Goal: Task Accomplishment & Management: Complete application form

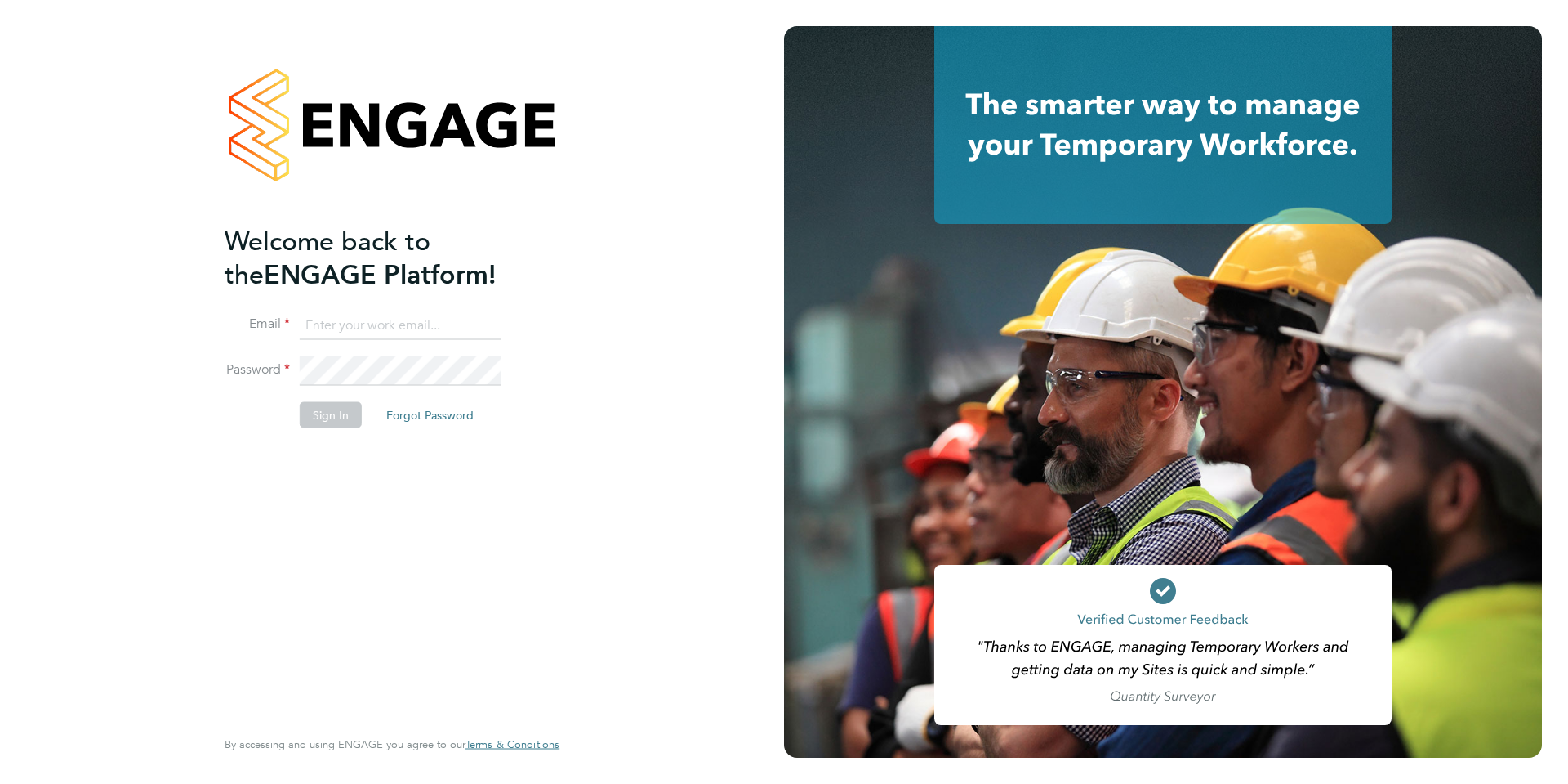
type input "lorna.hutchison-cassidy@uk.g4s.com"
click at [452, 457] on div "Welcome back to the ENGAGE Platform! Email lorna.hutchison-cassidy@uk.g4s.com P…" at bounding box center [384, 474] width 318 height 499
click at [328, 417] on button "Sign In" at bounding box center [331, 415] width 62 height 26
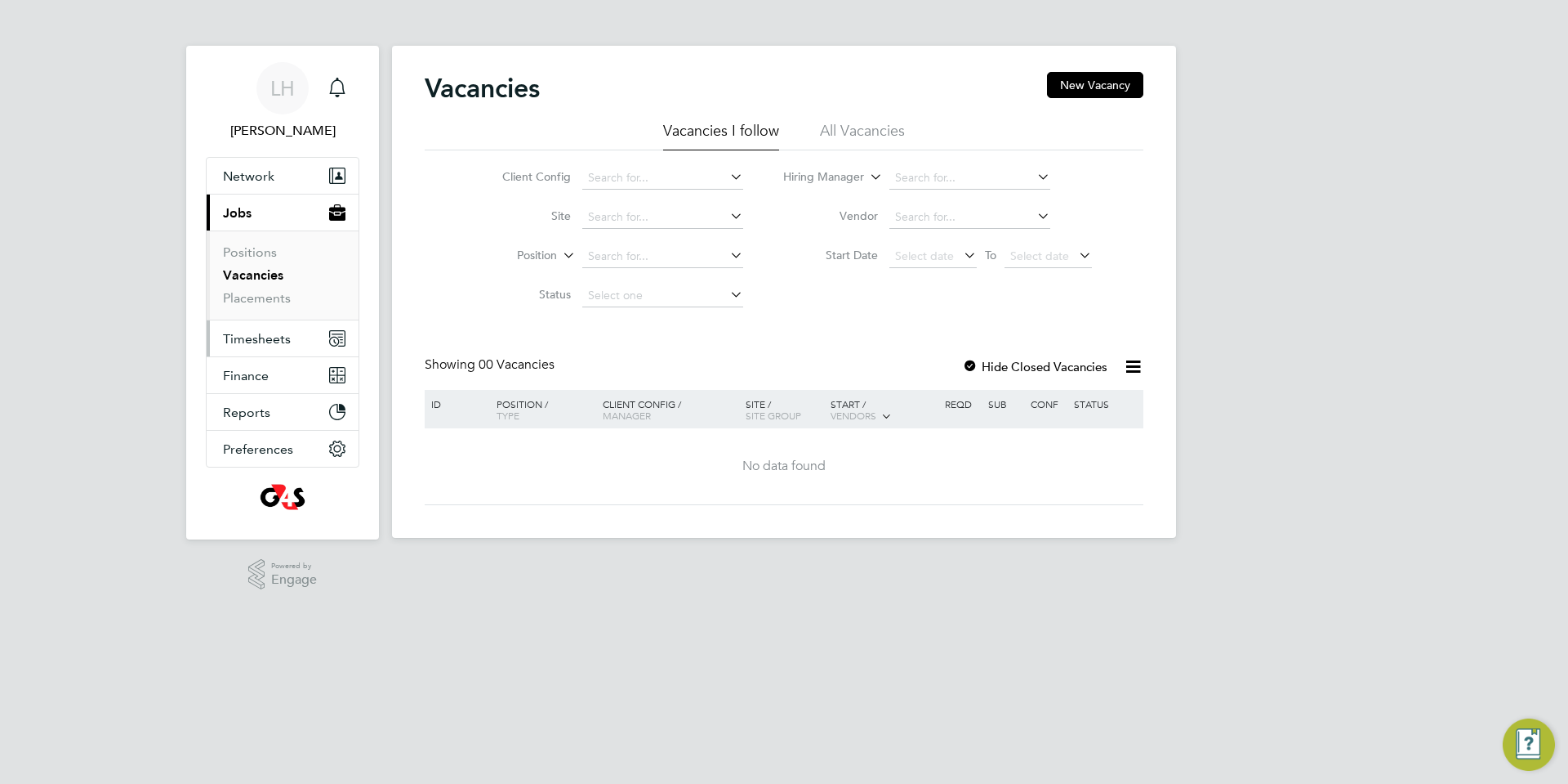
click at [271, 337] on span "Timesheets" at bounding box center [257, 338] width 68 height 16
click at [280, 339] on span "Timesheets" at bounding box center [257, 338] width 68 height 16
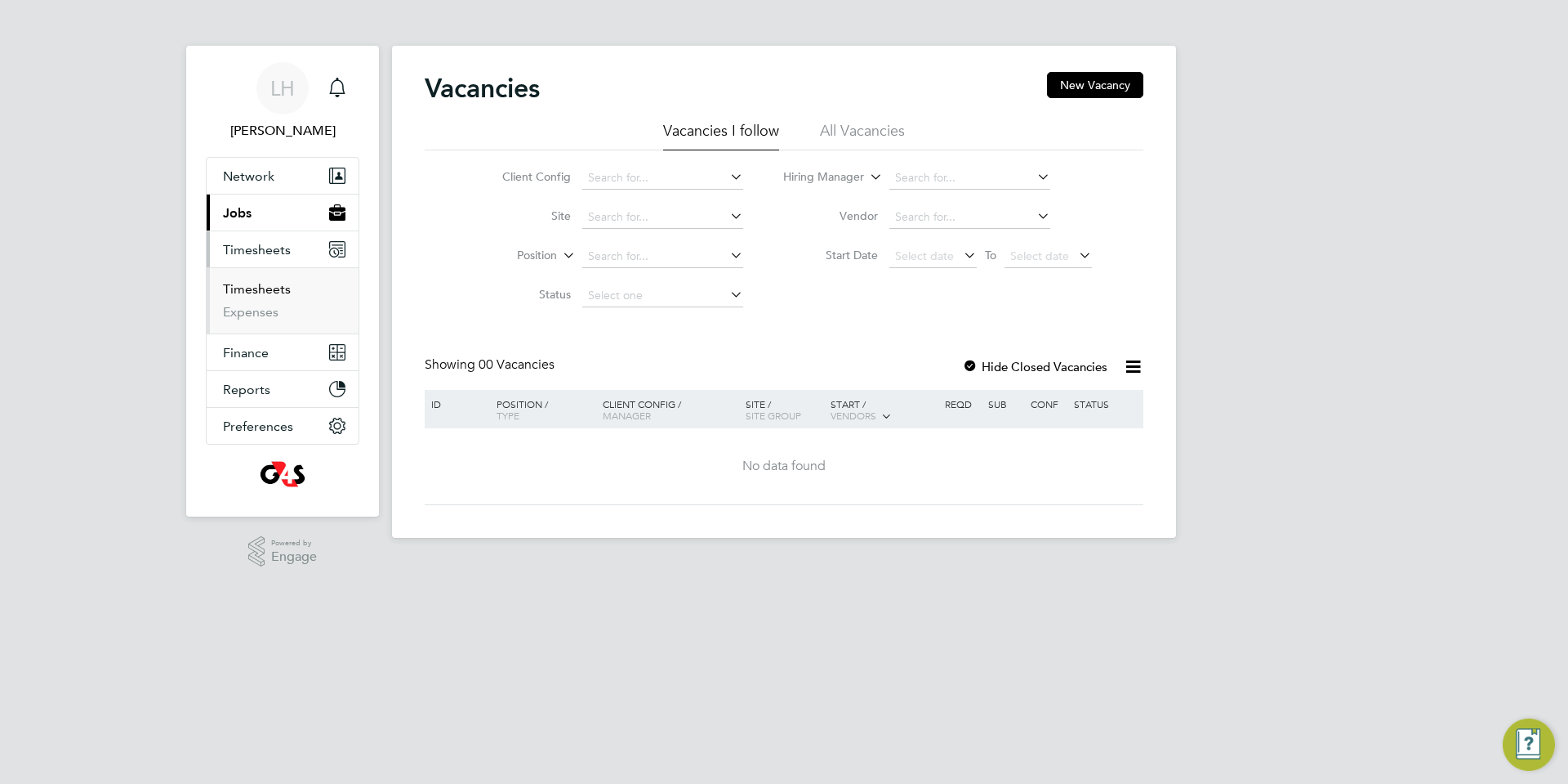
click at [265, 287] on link "Timesheets" at bounding box center [257, 288] width 68 height 16
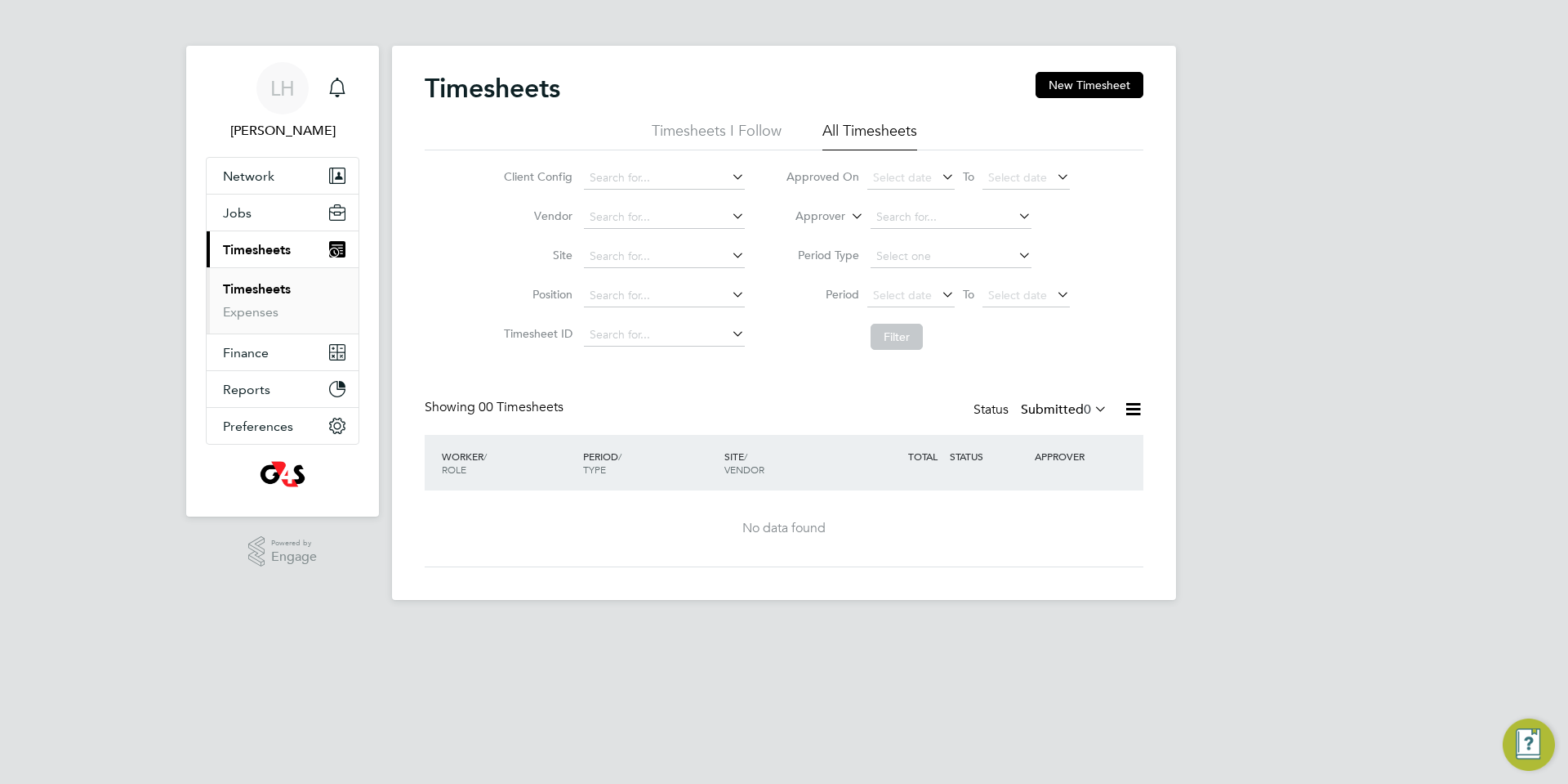
click at [1015, 252] on icon at bounding box center [1015, 255] width 0 height 23
click at [930, 291] on span "Select date" at bounding box center [903, 295] width 59 height 15
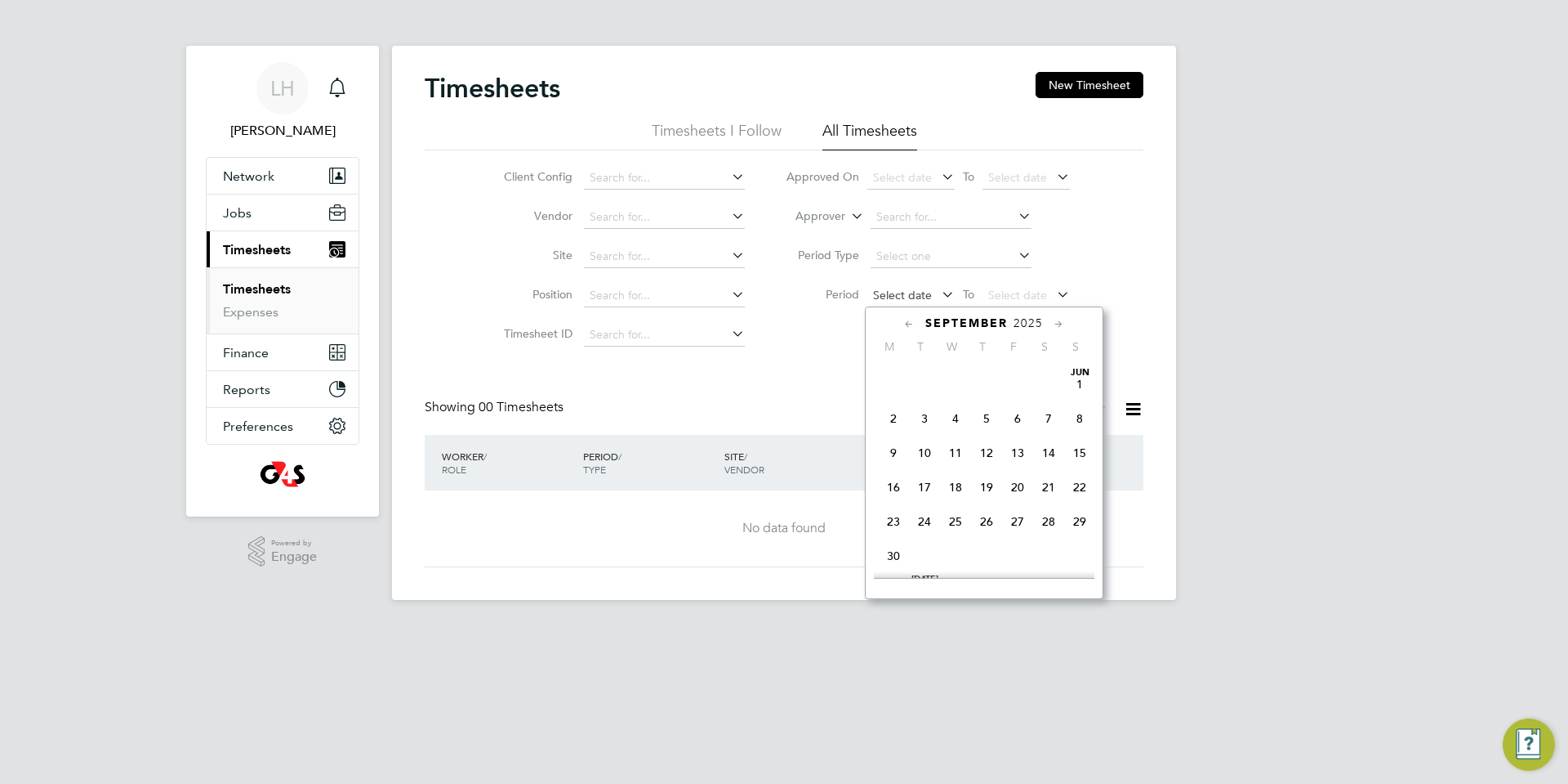
scroll to position [508, 0]
click at [893, 408] on span "25" at bounding box center [894, 392] width 31 height 31
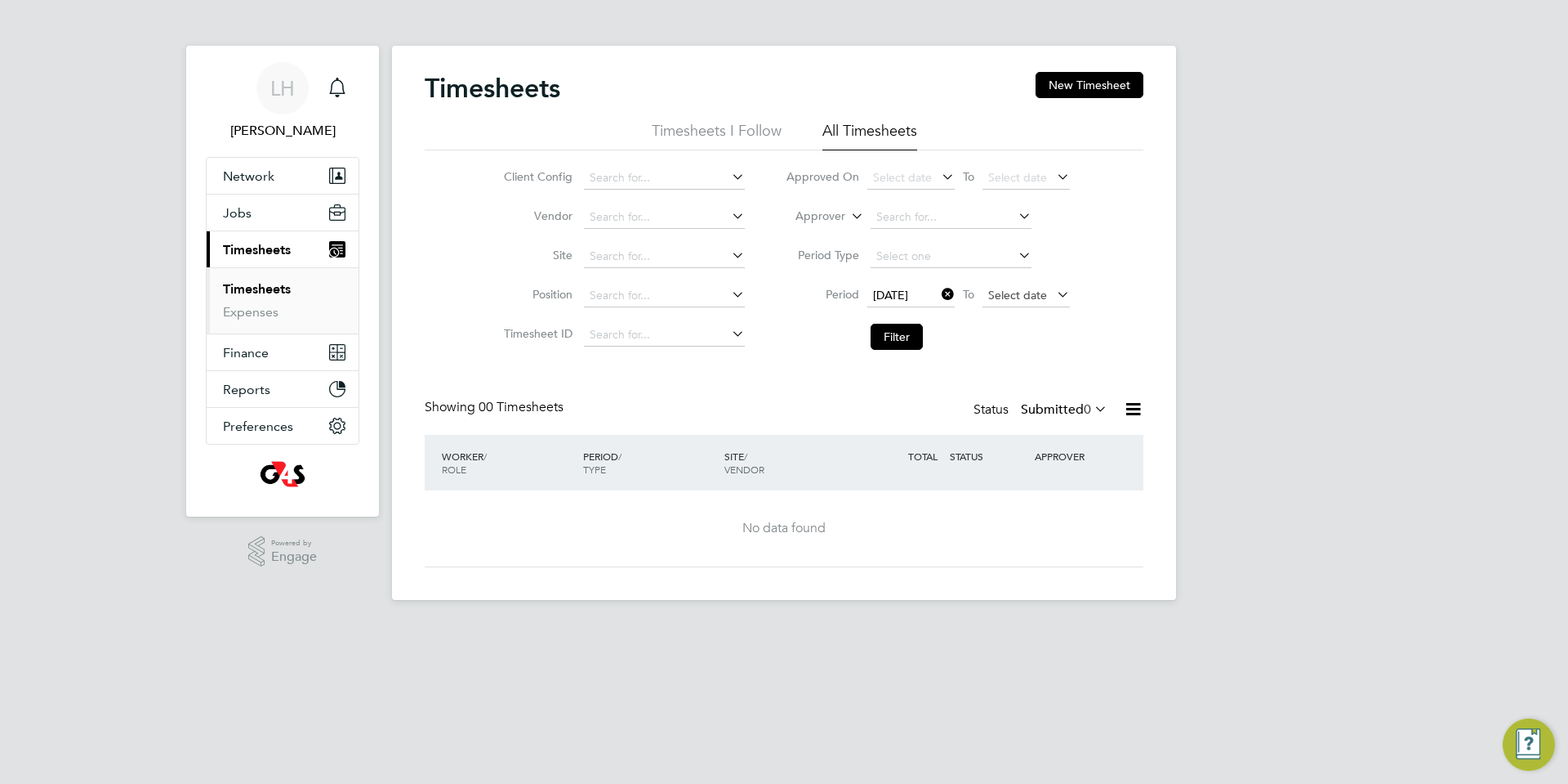
click at [1031, 295] on span "Select date" at bounding box center [1018, 295] width 59 height 15
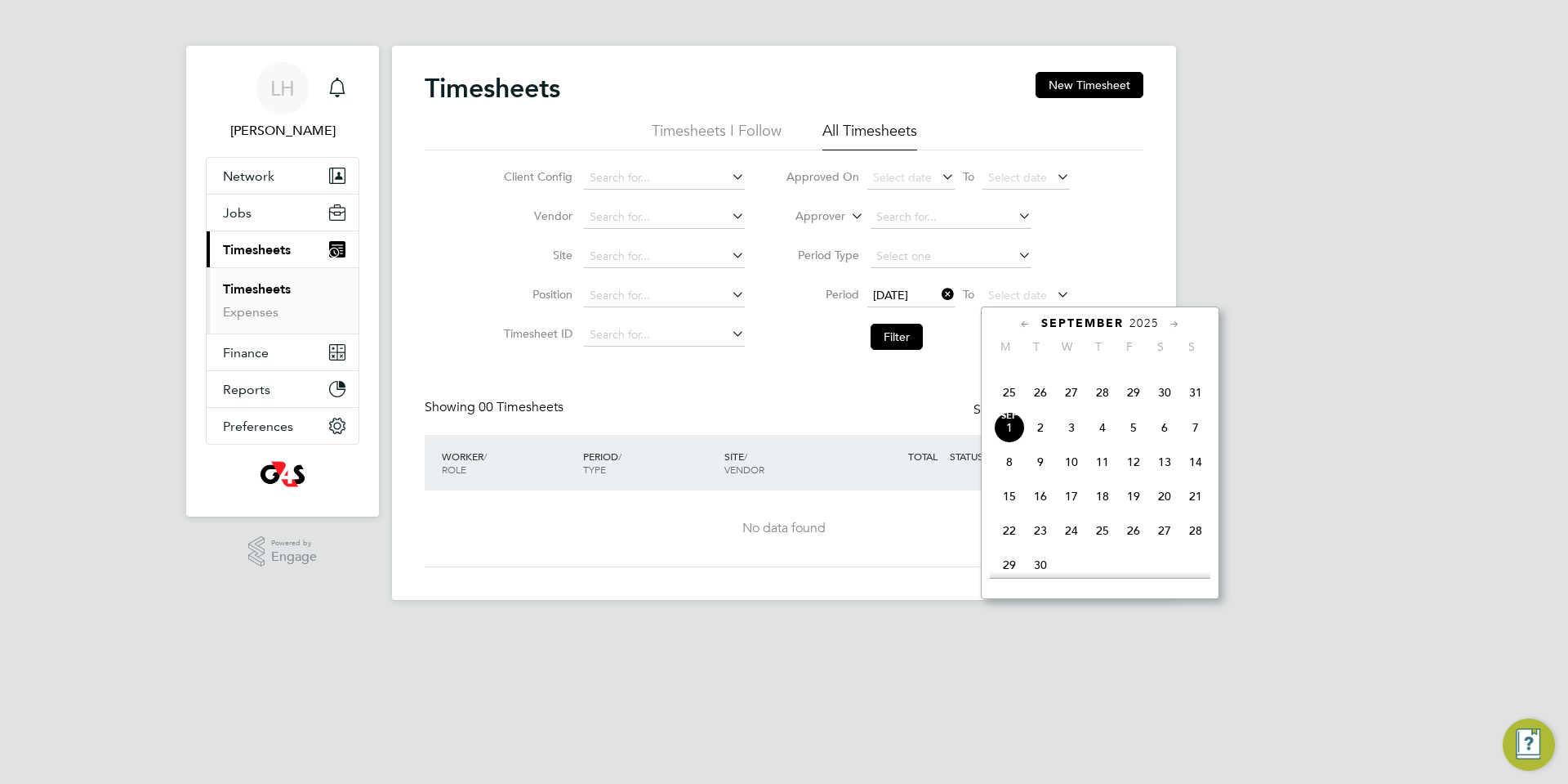
click at [1203, 408] on span "31" at bounding box center [1195, 392] width 31 height 31
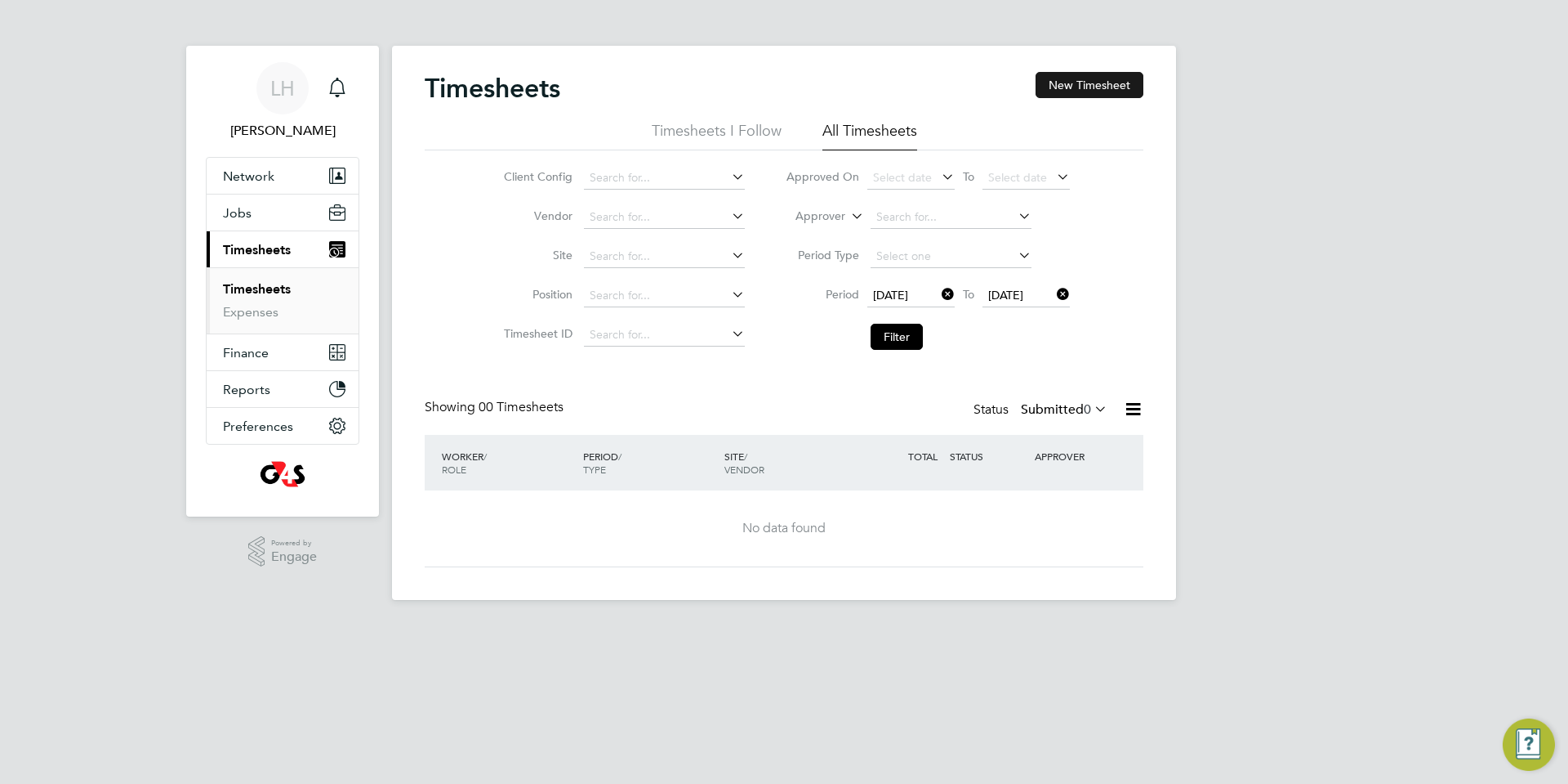
click at [1088, 78] on button "New Timesheet" at bounding box center [1089, 85] width 107 height 26
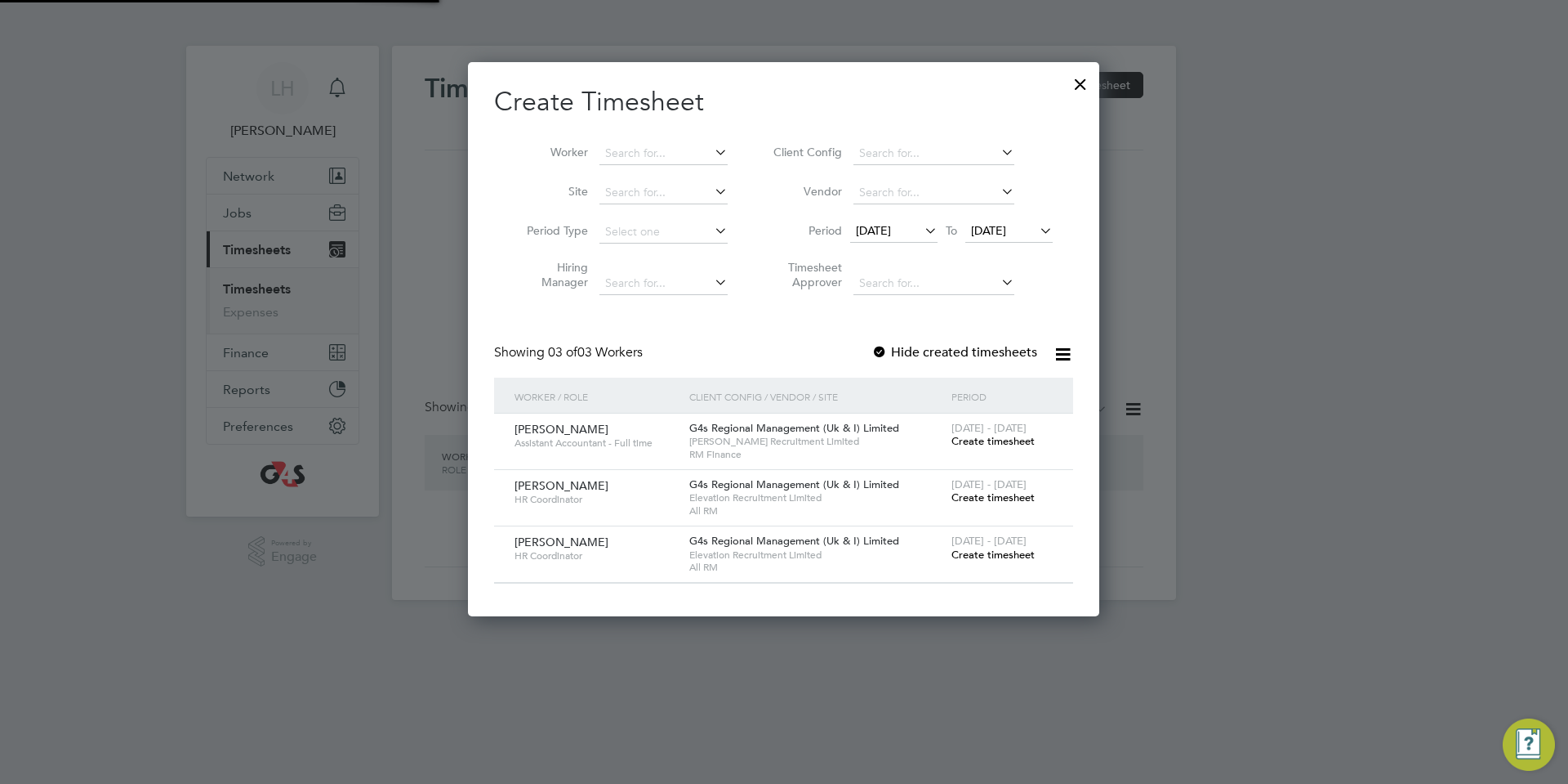
scroll to position [553, 632]
click at [554, 484] on span "[PERSON_NAME]" at bounding box center [561, 485] width 94 height 15
click at [1004, 492] on span "Create timesheet" at bounding box center [994, 497] width 84 height 14
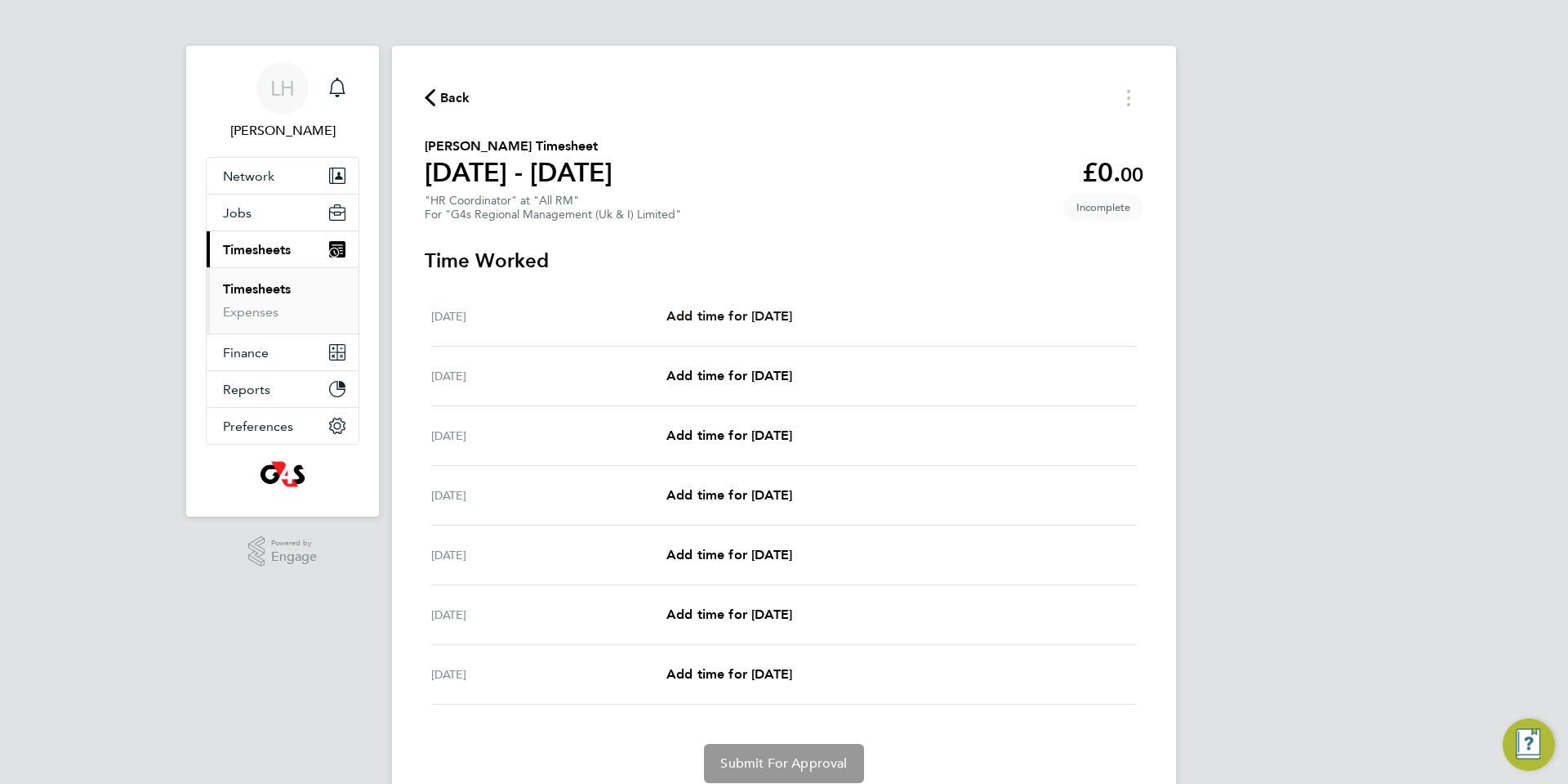
click at [744, 317] on span "Add time for [DATE]" at bounding box center [729, 315] width 126 height 16
select select "30"
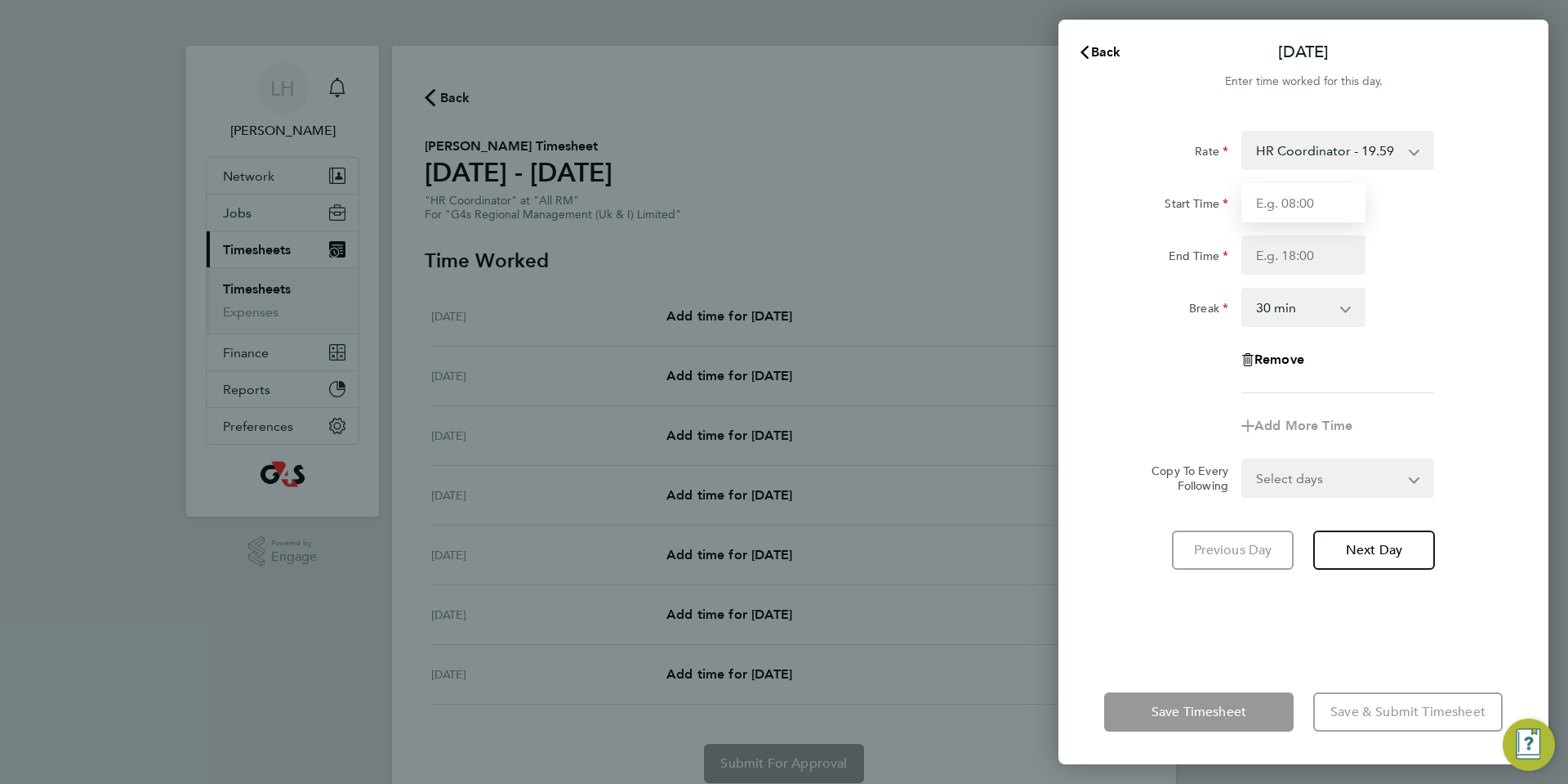
click at [1305, 197] on input "Start Time" at bounding box center [1303, 203] width 124 height 39
drag, startPoint x: 1298, startPoint y: 206, endPoint x: 1192, endPoint y: 206, distance: 106.0
click at [1192, 206] on div "Start Time 0800" at bounding box center [1304, 203] width 412 height 39
drag, startPoint x: 1291, startPoint y: 260, endPoint x: 1337, endPoint y: 260, distance: 46.0
click at [1291, 260] on input "End Time" at bounding box center [1303, 255] width 124 height 39
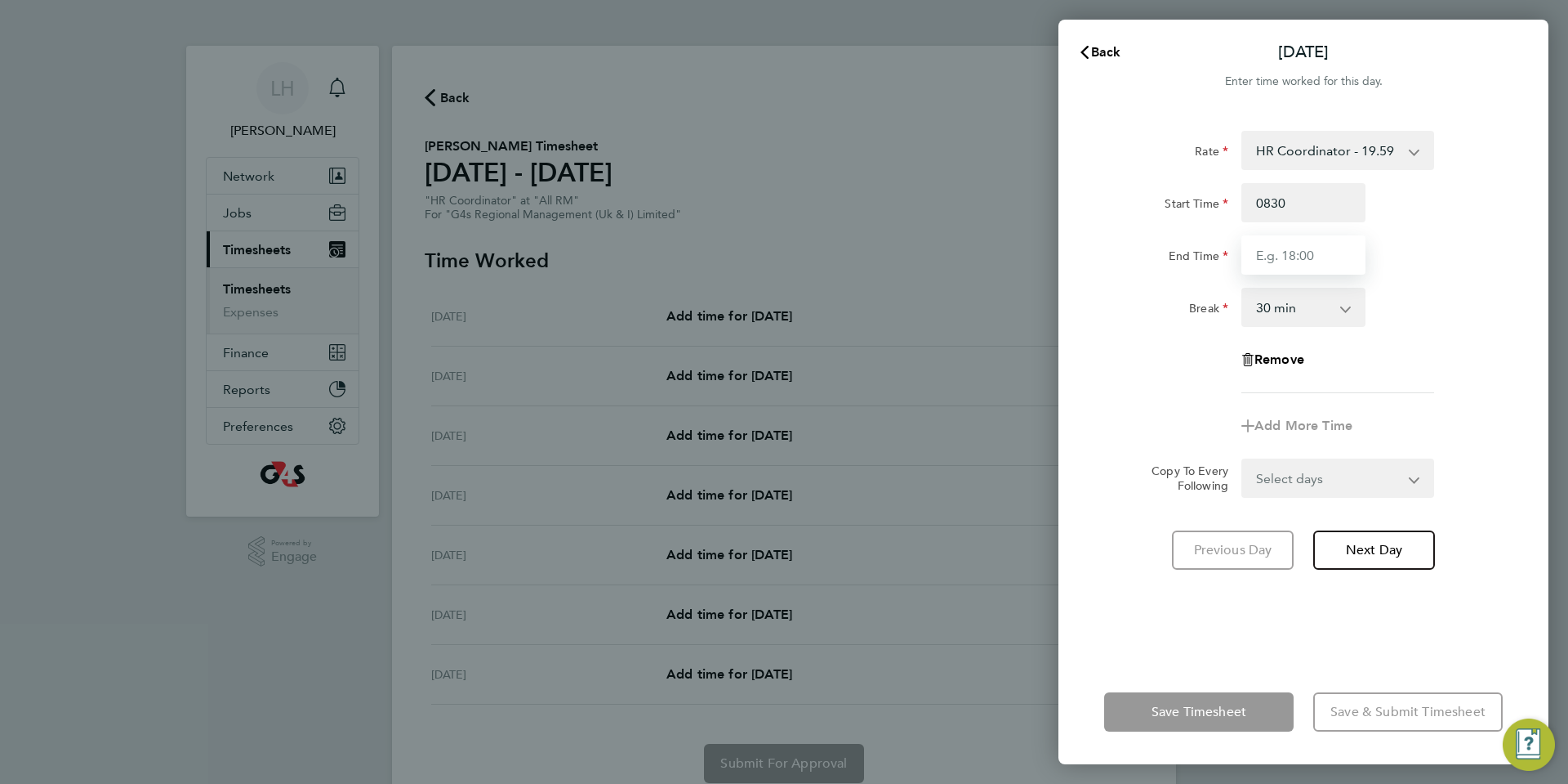
type input "08:30"
type input "17:00"
click at [1413, 268] on div "End Time 17:00" at bounding box center [1304, 255] width 412 height 39
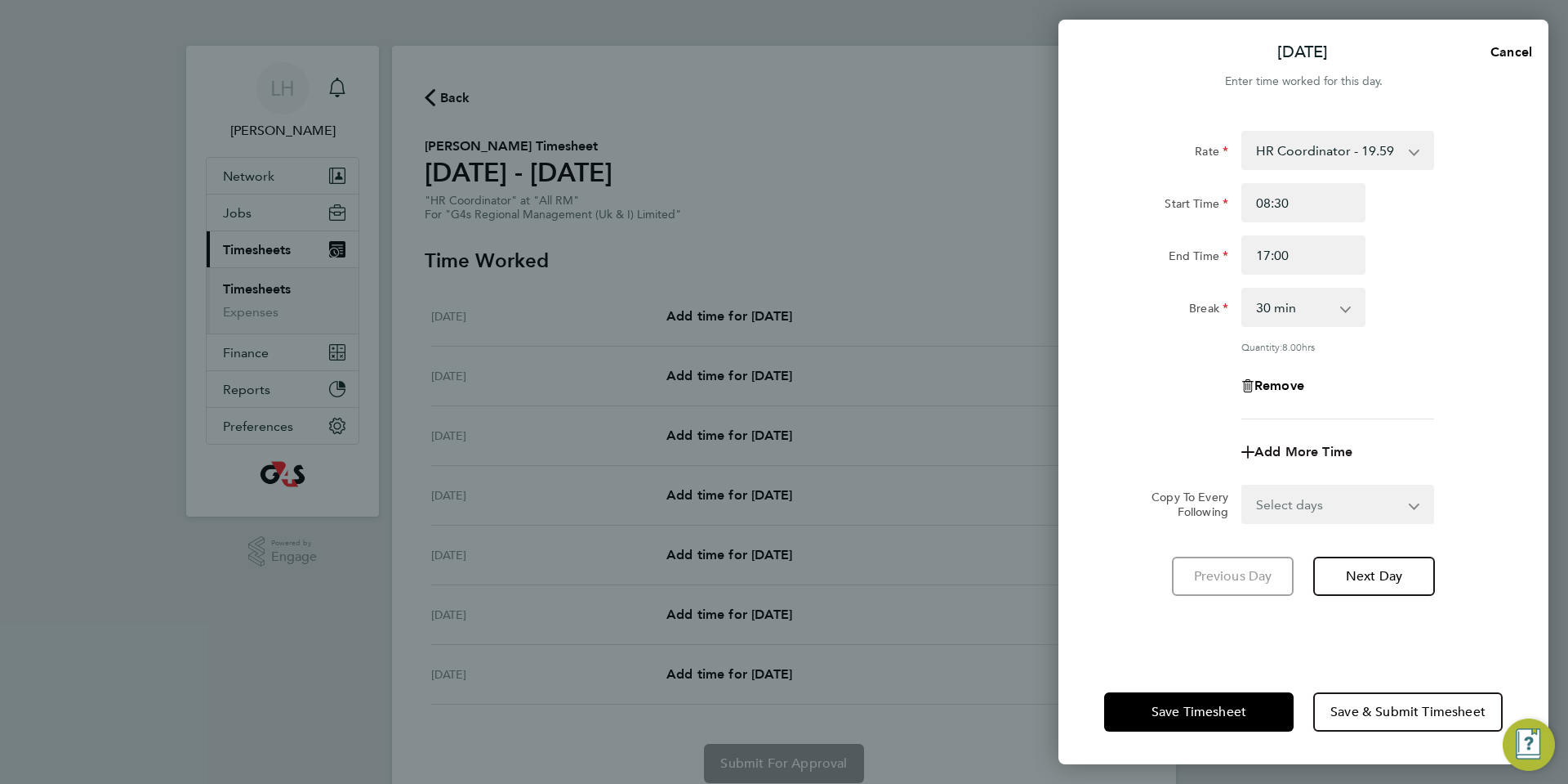
click at [1305, 452] on span "Add More Time" at bounding box center [1303, 452] width 98 height 16
select select "null"
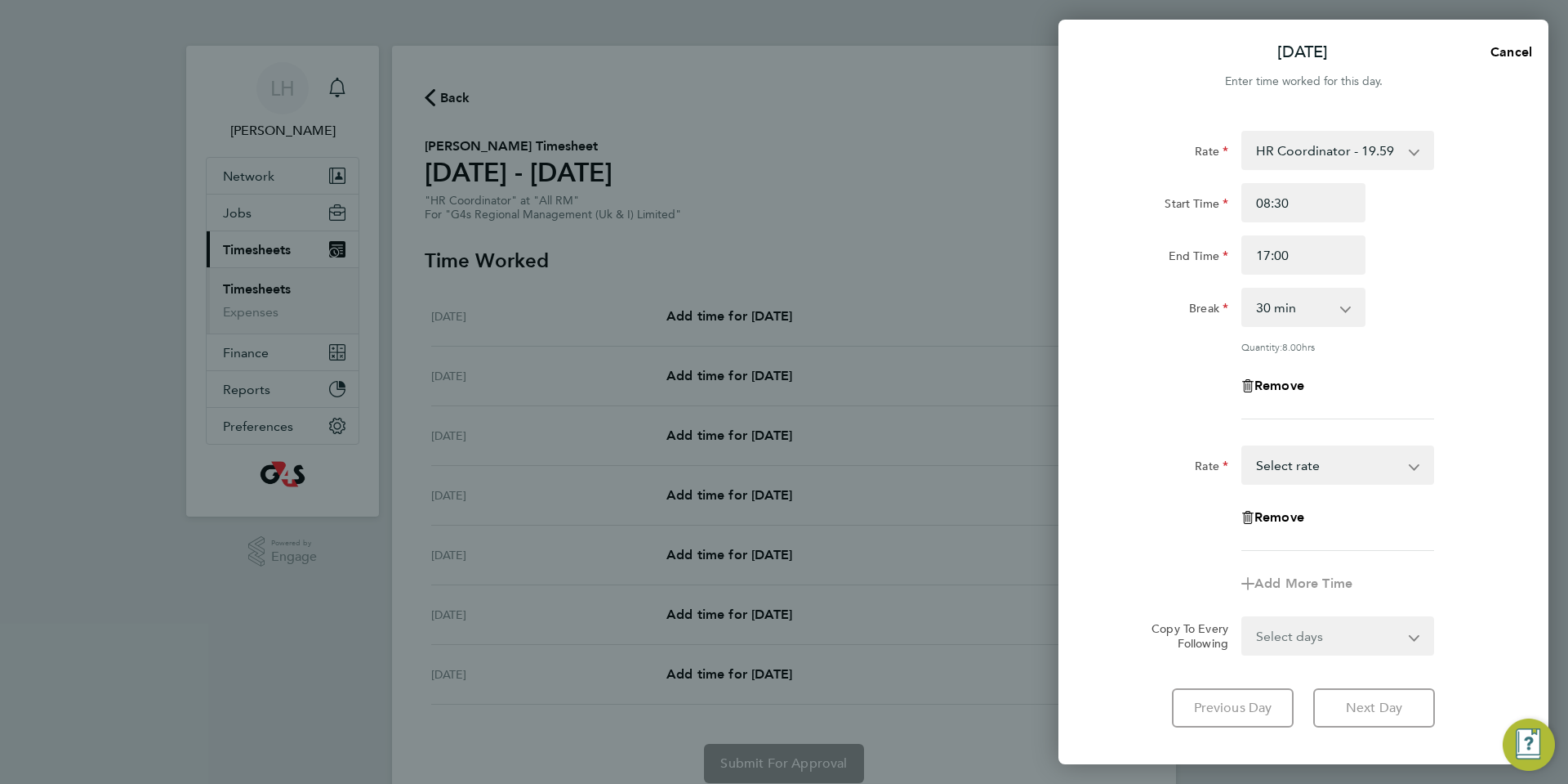
click at [1410, 462] on select "HR Coordinator - 19.59 Select rate" at bounding box center [1328, 465] width 170 height 36
click at [1483, 349] on div "Quantity: 8.00 hrs" at bounding box center [1304, 346] width 412 height 13
click at [1414, 636] on select "Select days Day Weekday (Mon-Fri) Weekend (Sat-Sun) [DATE] [DATE] [DATE] [DATE]…" at bounding box center [1328, 636] width 171 height 36
select select "WEEKDAY"
click at [1243, 618] on select "Select days Day Weekday (Mon-Fri) Weekend (Sat-Sun) [DATE] [DATE] [DATE] [DATE]…" at bounding box center [1328, 636] width 171 height 36
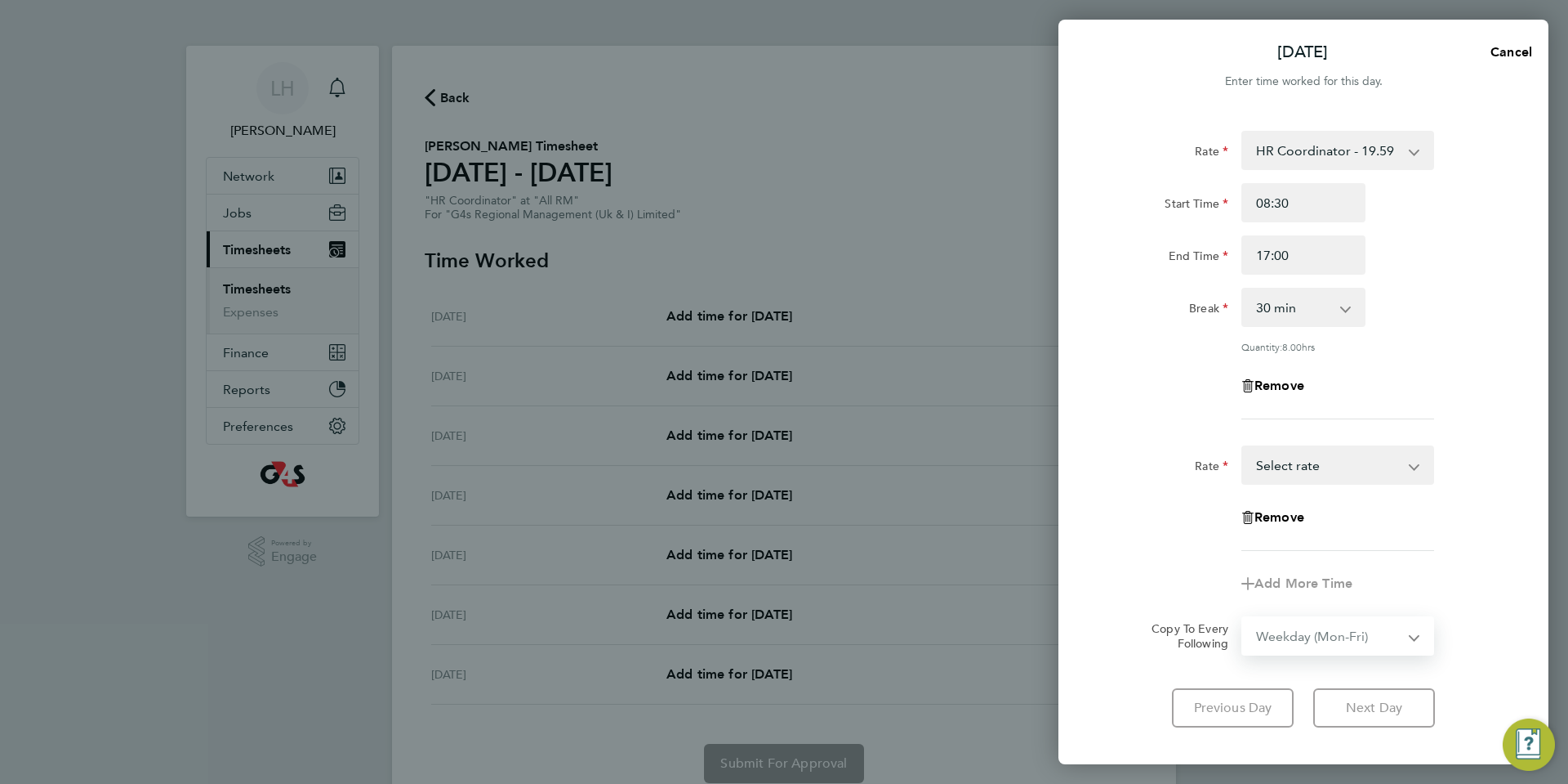
select select "[DATE]"
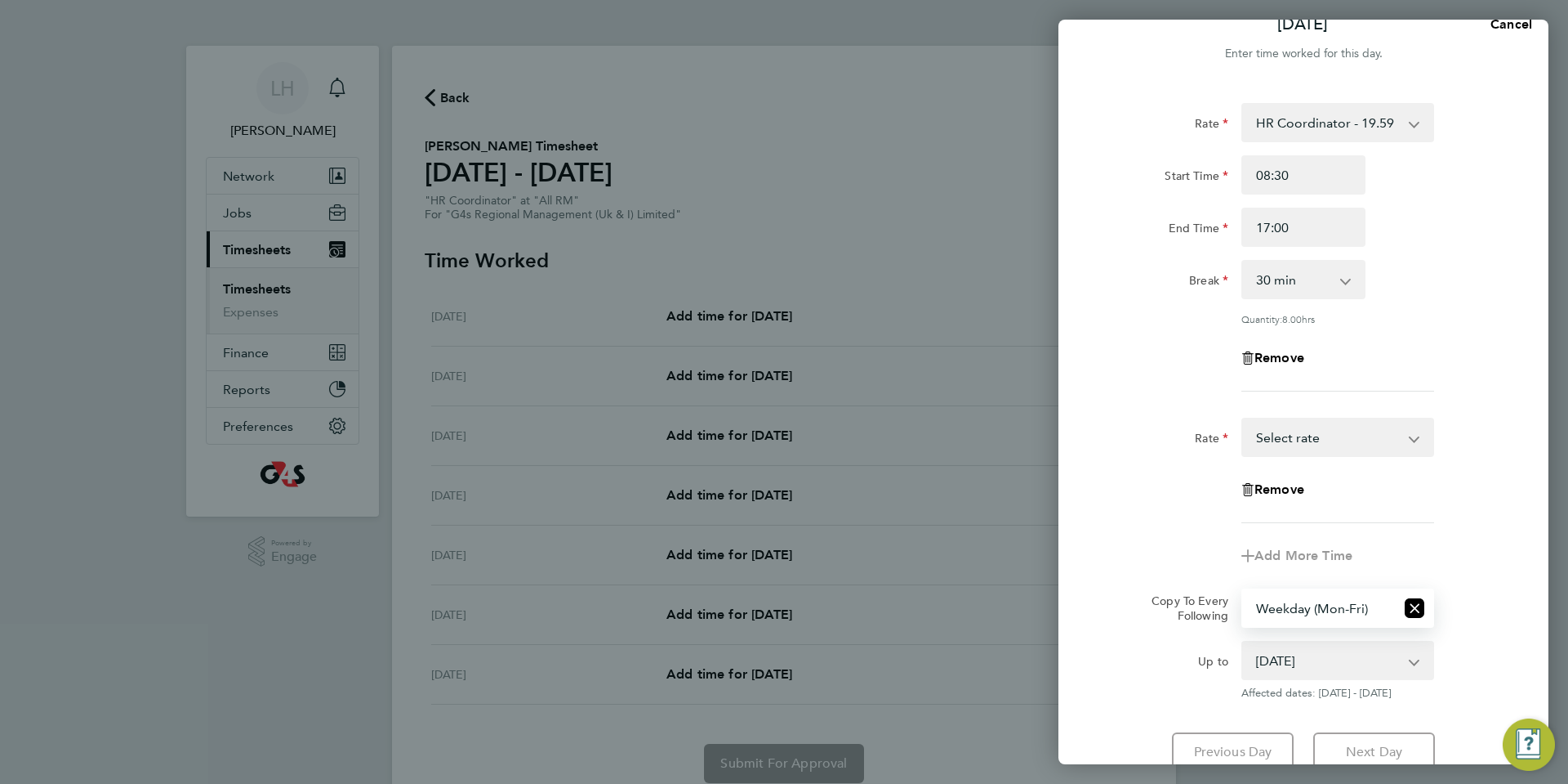
scroll to position [158, 0]
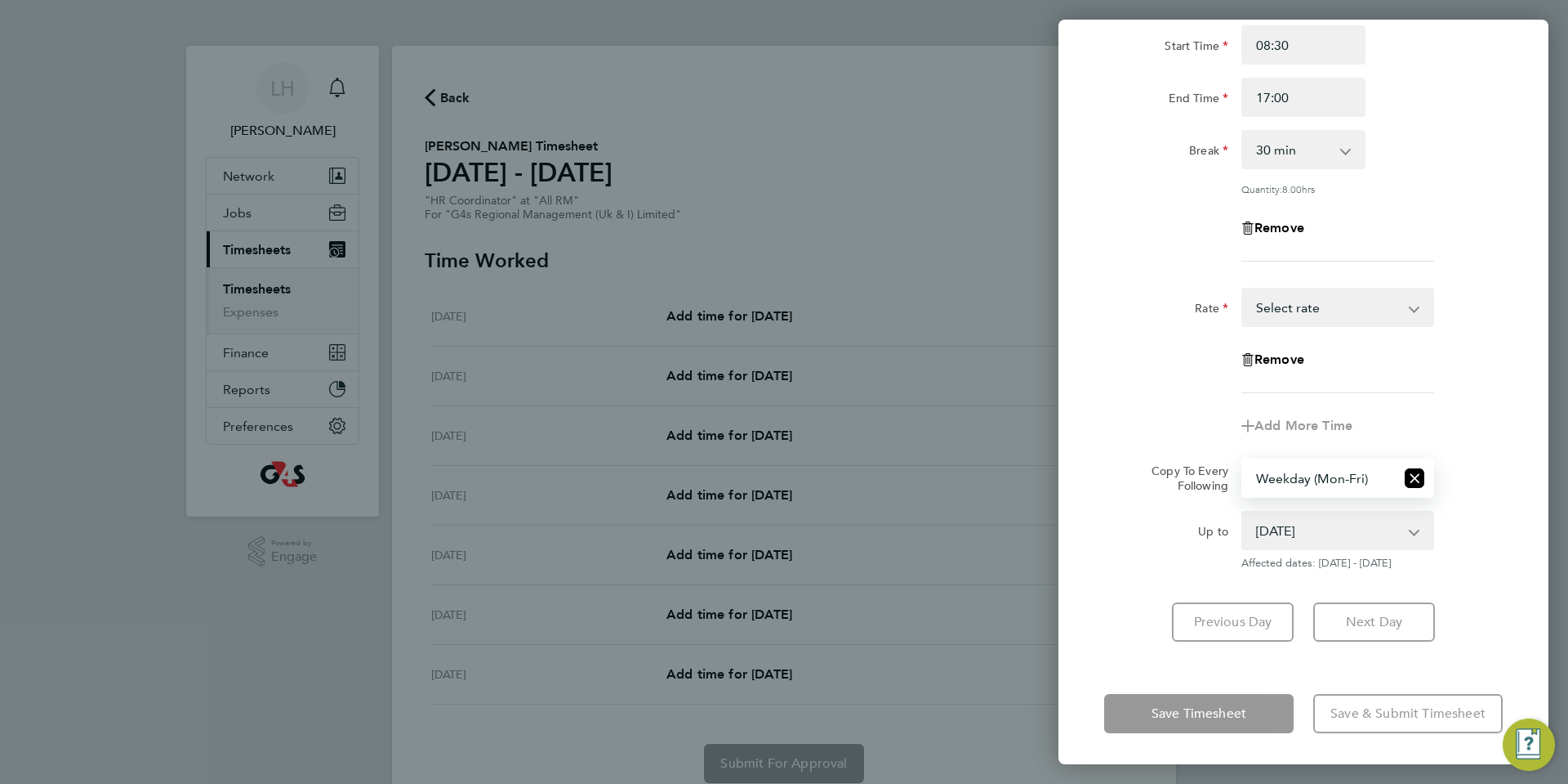
click at [1202, 713] on app-form-button "Save Timesheet" at bounding box center [1204, 713] width 199 height 39
click at [1497, 571] on div "Rate HR Coordinator - 19.59 Start Time 08:30 End Time 17:00 Break 0 min 15 min …" at bounding box center [1303, 307] width 490 height 708
click at [1519, 572] on div "Rate HR Coordinator - 19.59 Start Time 08:30 End Time 17:00 Break 0 min 15 min …" at bounding box center [1303, 307] width 490 height 708
click at [1415, 530] on app-icon-cross-button at bounding box center [1423, 530] width 20 height 36
click at [1515, 403] on div "Rate HR Coordinator - 19.59 Start Time 08:30 End Time 17:00 Break 0 min 15 min …" at bounding box center [1303, 307] width 490 height 708
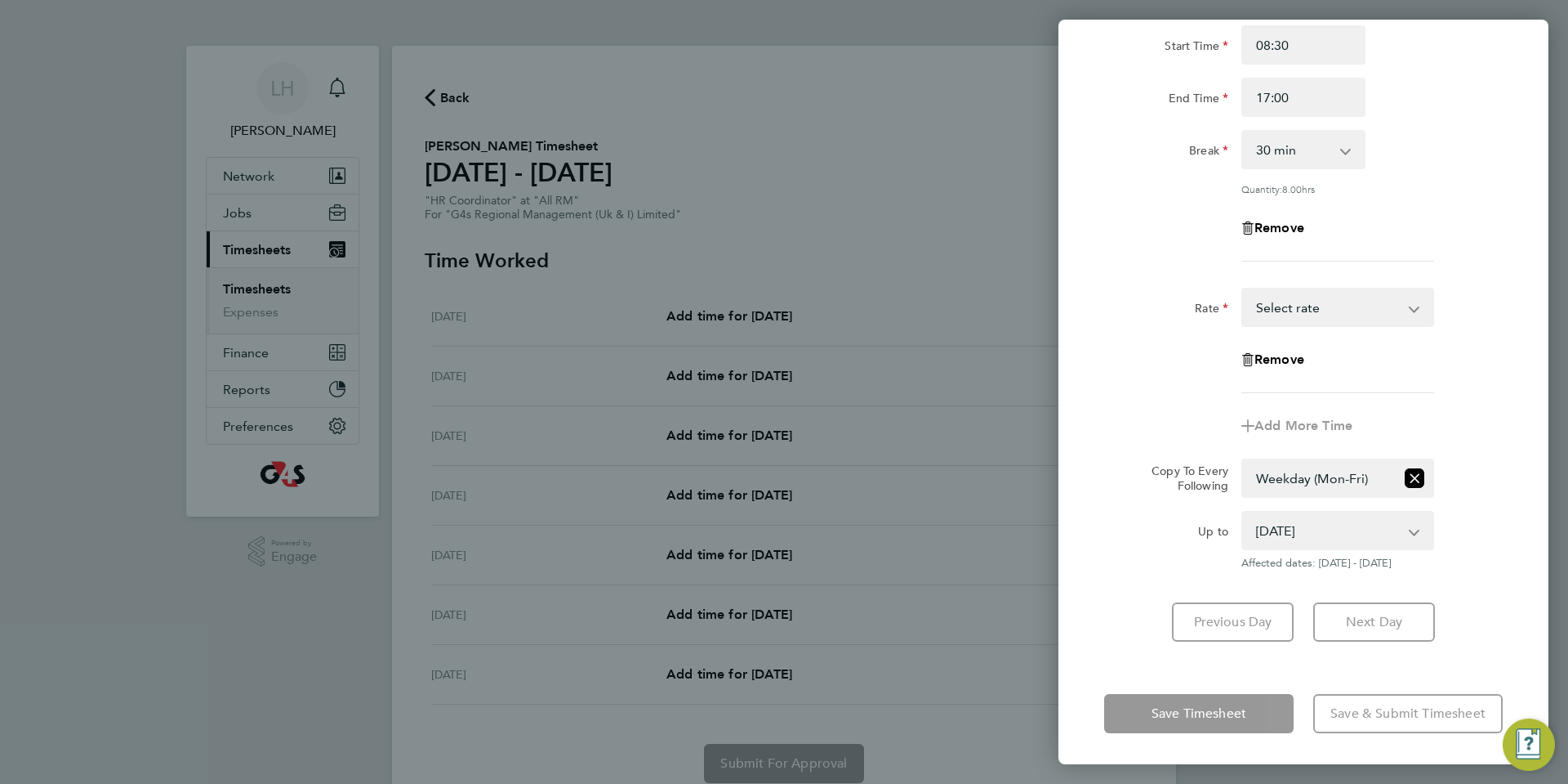
click at [1126, 269] on app-timesheet-line-form-group "Rate HR Coordinator - 19.59 Start Time 08:30 End Time 17:00 Break 0 min 15 min …" at bounding box center [1304, 123] width 399 height 301
click at [1410, 300] on select "HR Coordinator - 19.59 Select rate" at bounding box center [1328, 307] width 170 height 36
select select "30"
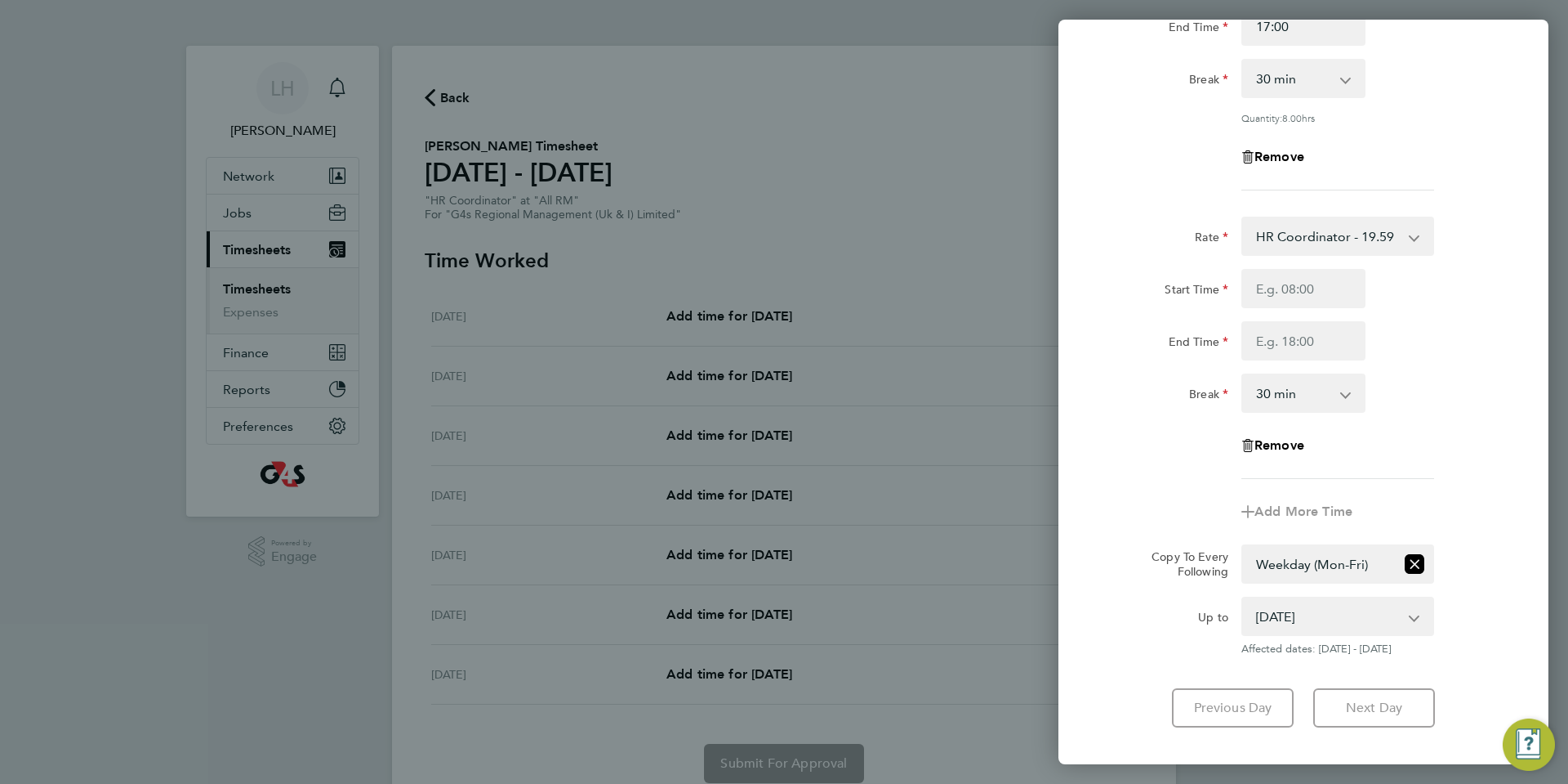
scroll to position [314, 0]
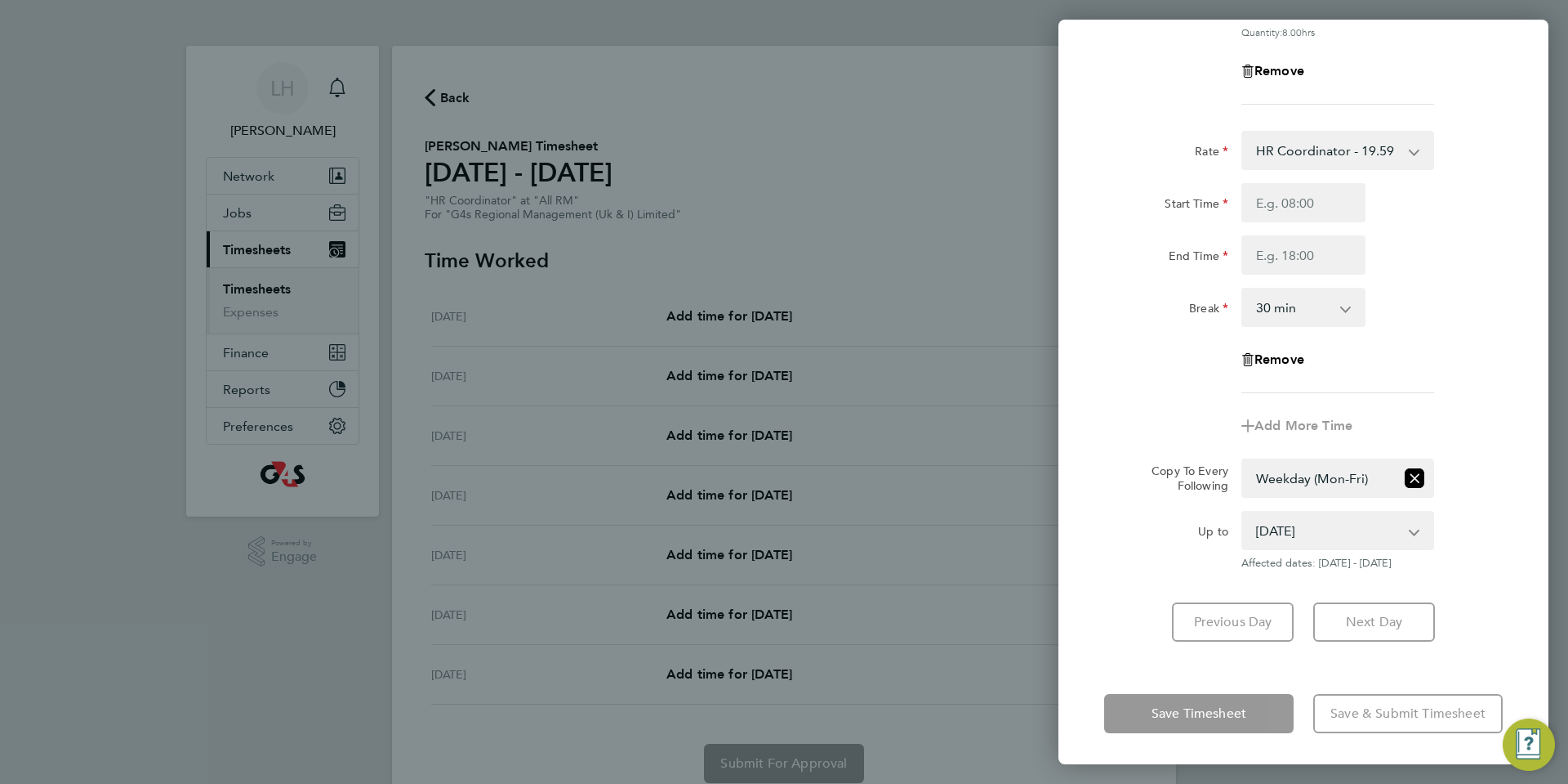
drag, startPoint x: 1212, startPoint y: 712, endPoint x: 1137, endPoint y: 679, distance: 81.9
click at [1212, 712] on app-form-button "Save Timesheet" at bounding box center [1204, 713] width 199 height 39
drag, startPoint x: 1504, startPoint y: 561, endPoint x: 1476, endPoint y: 559, distance: 28.1
click at [1500, 561] on div "Up to [DATE] [DATE] [DATE] [DATE] [DATE] [DATE] Affected dates: [DATE] - [DATE]" at bounding box center [1304, 540] width 412 height 59
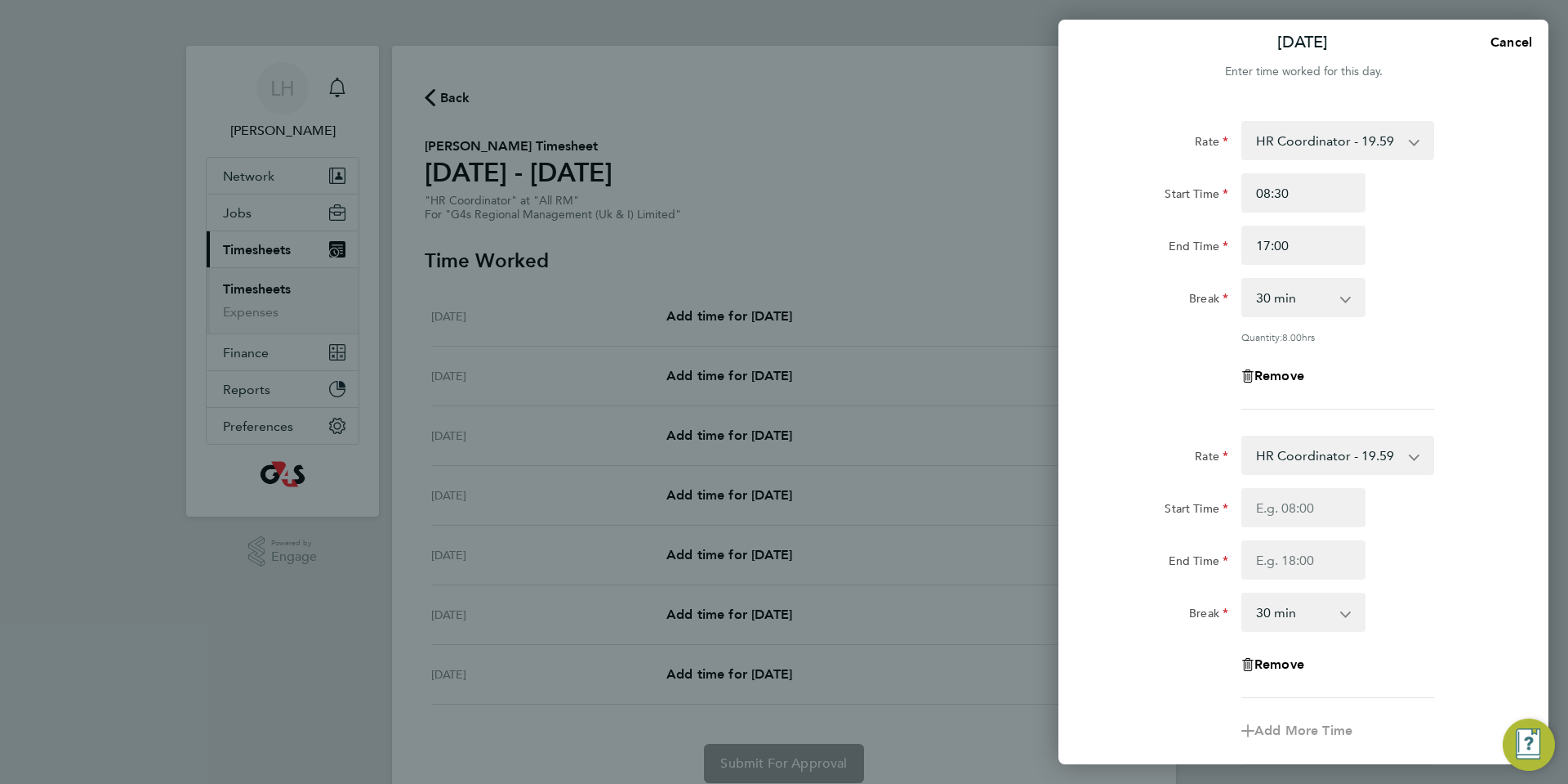
scroll to position [178, 0]
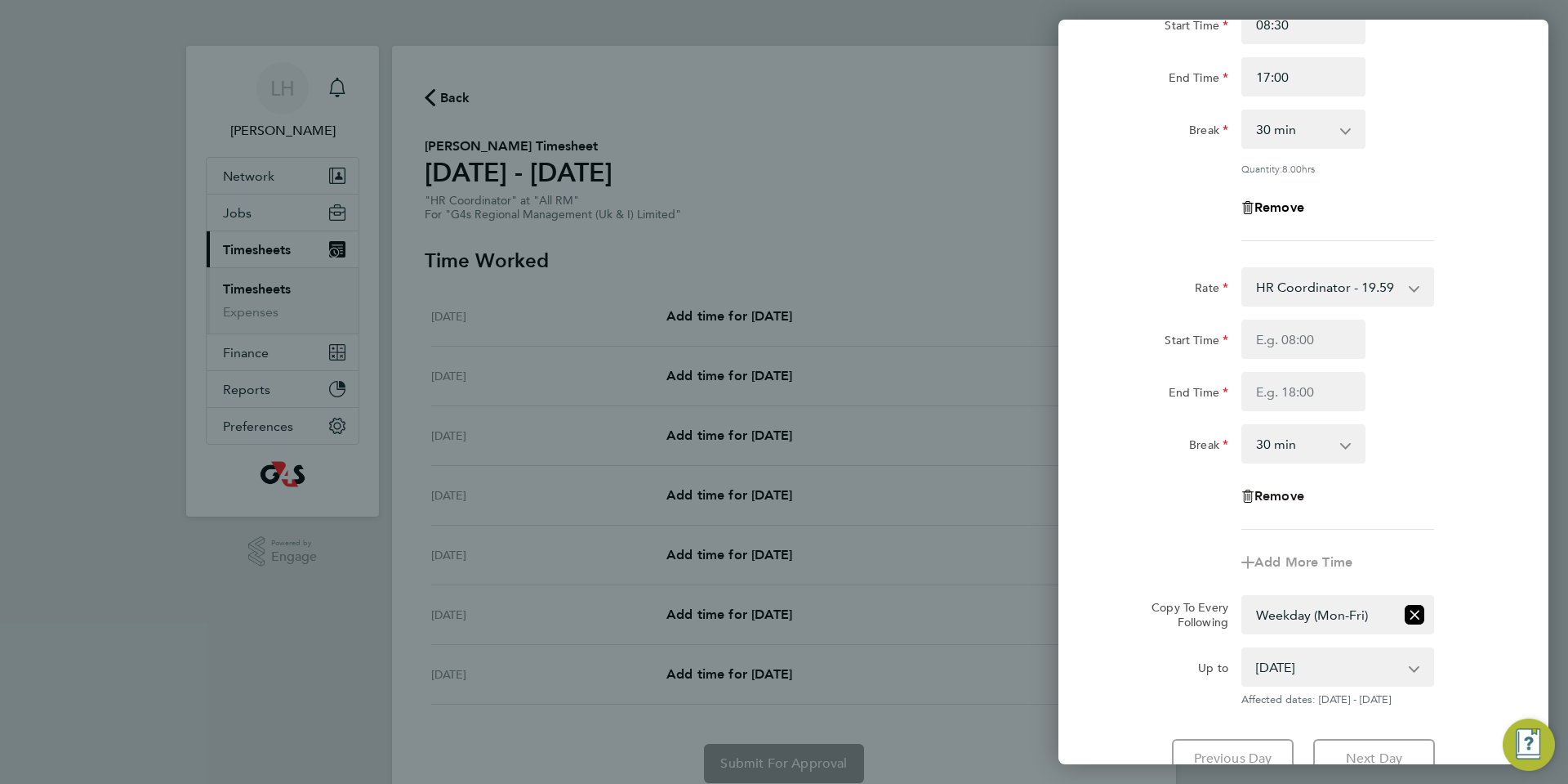
click at [1286, 488] on span "Remove" at bounding box center [1279, 495] width 50 height 16
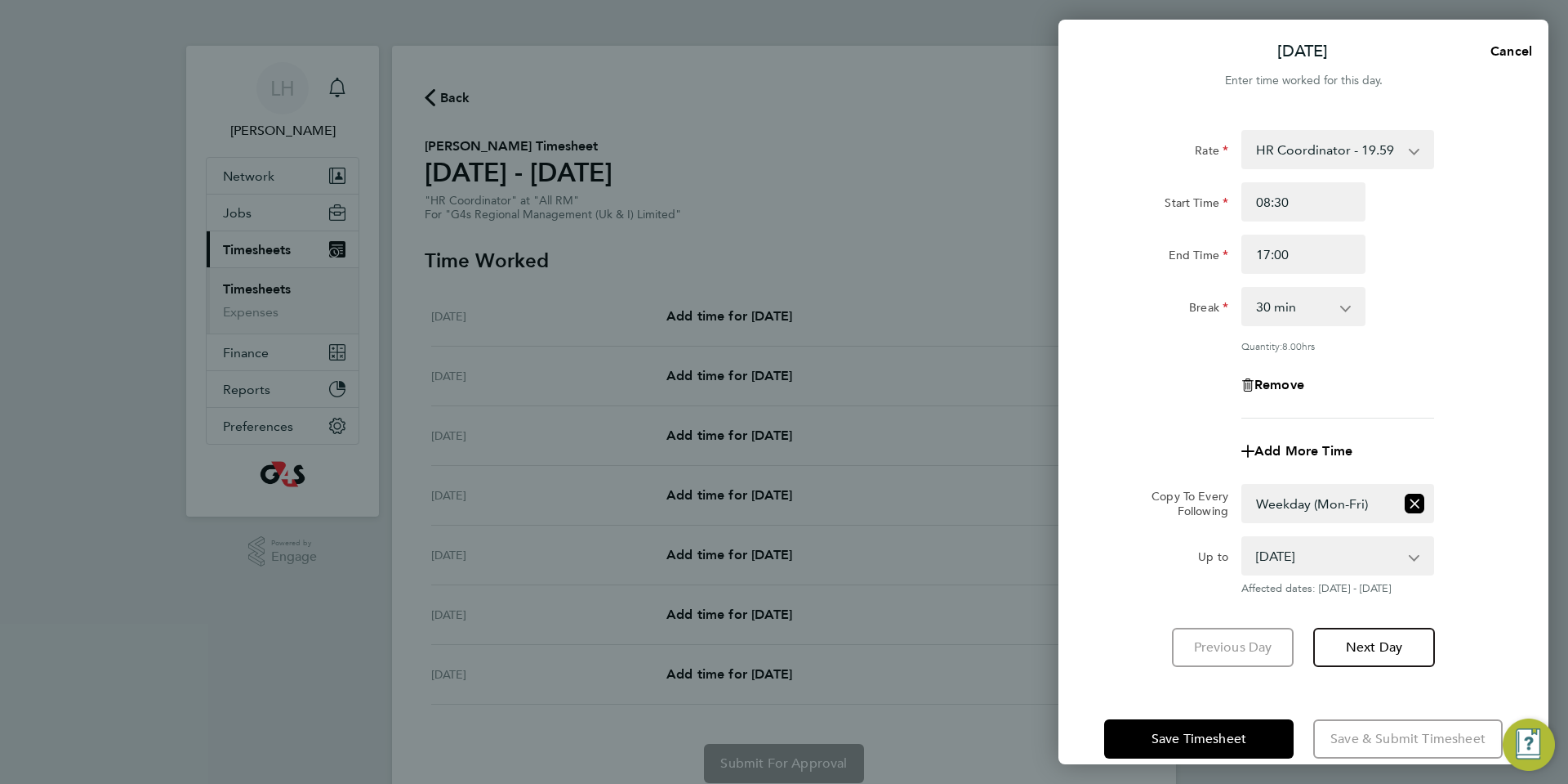
scroll to position [0, 0]
click at [1211, 741] on span "Save Timesheet" at bounding box center [1199, 740] width 94 height 16
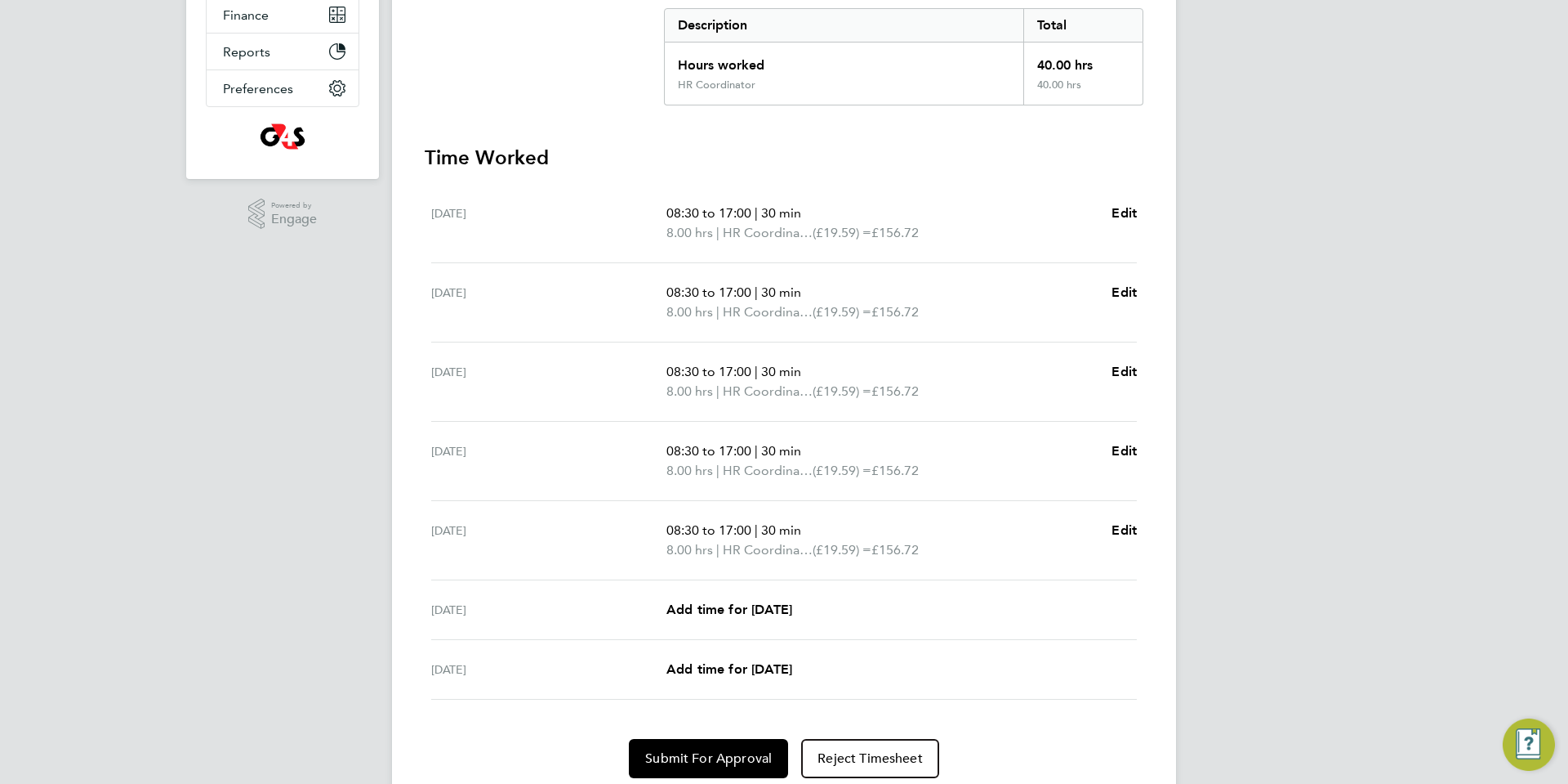
scroll to position [343, 0]
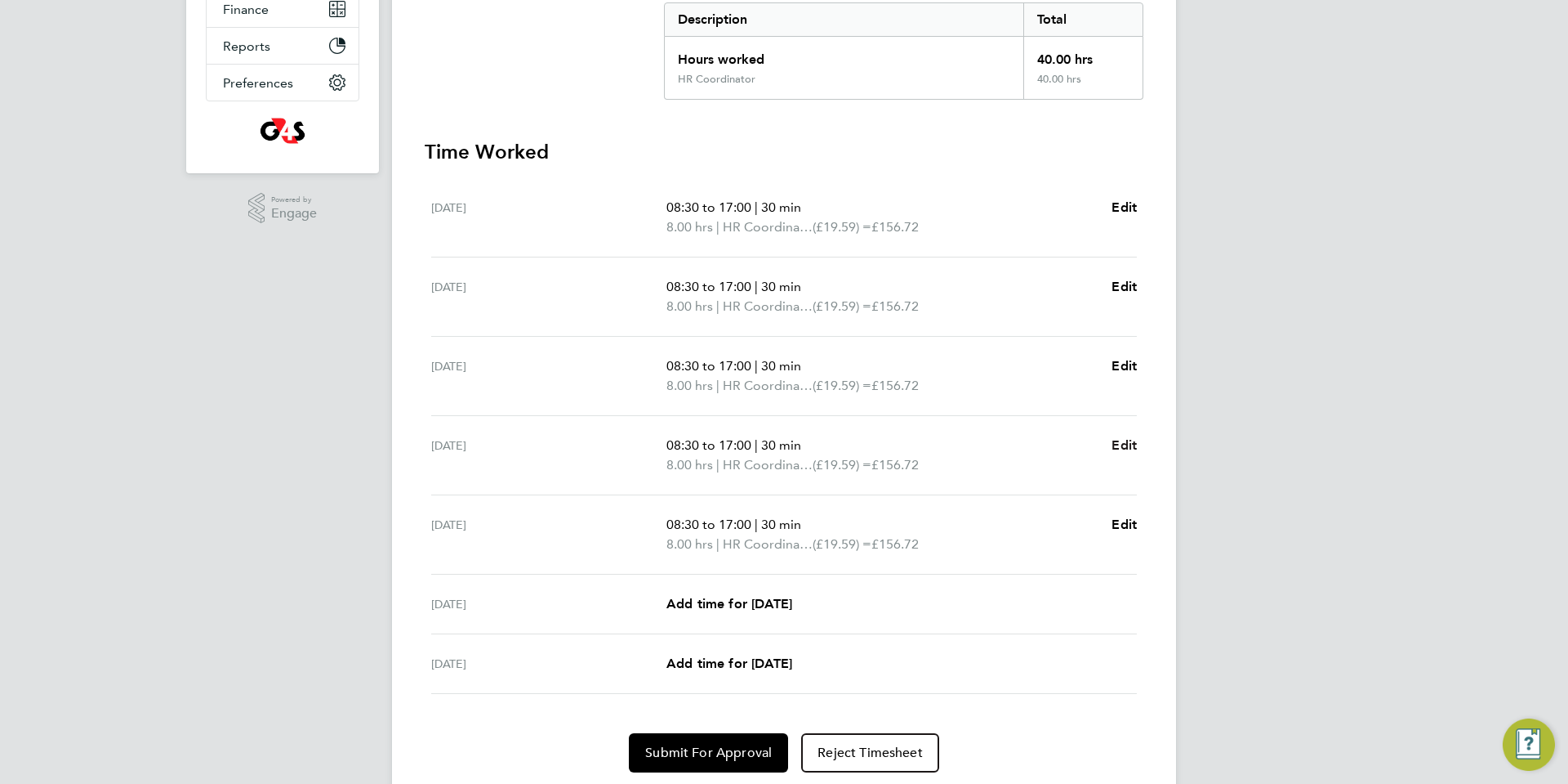
click at [1121, 442] on span "Edit" at bounding box center [1124, 445] width 25 height 16
select select "30"
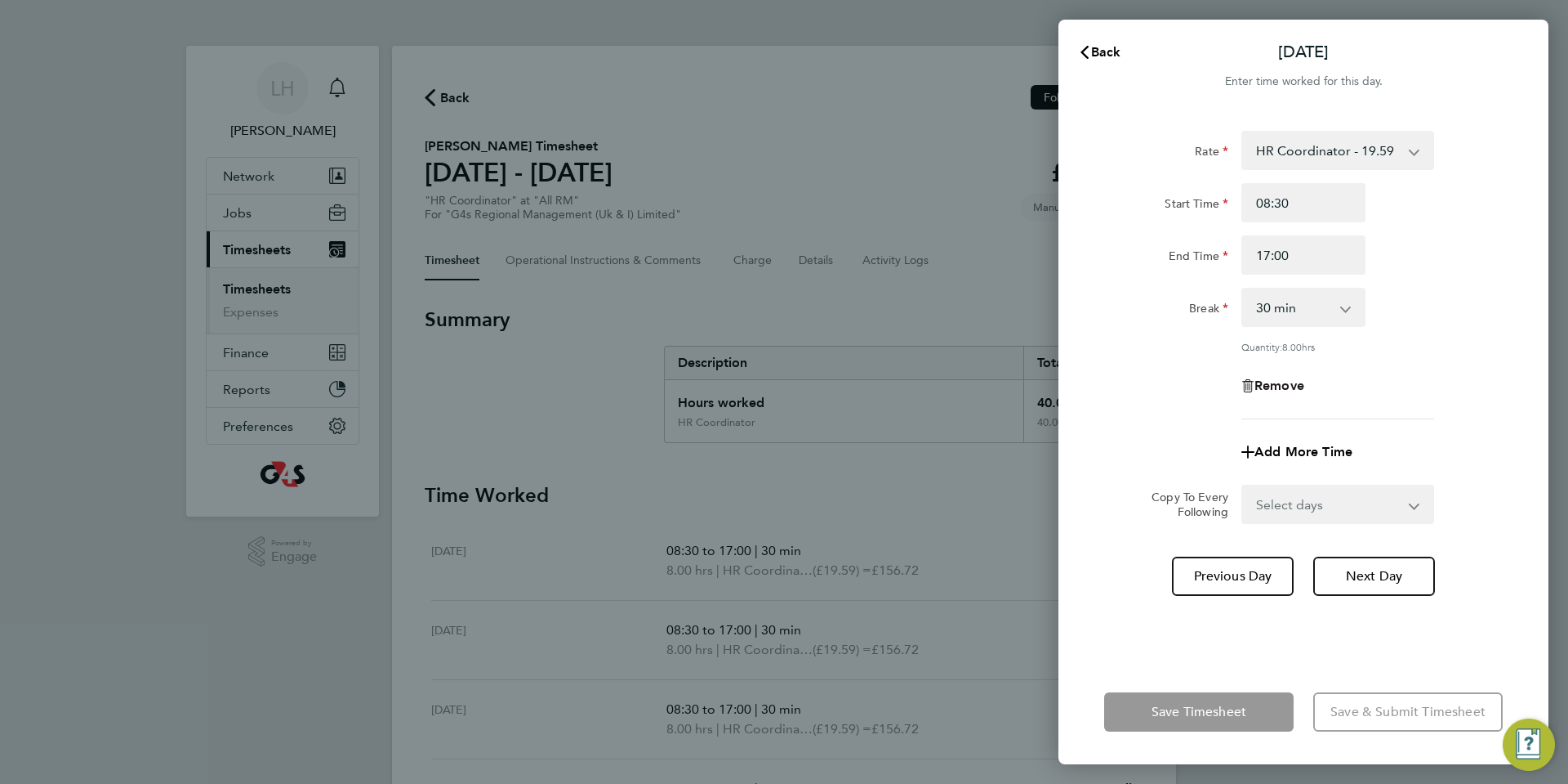
click at [1265, 384] on span "Remove" at bounding box center [1279, 385] width 50 height 16
select select "null"
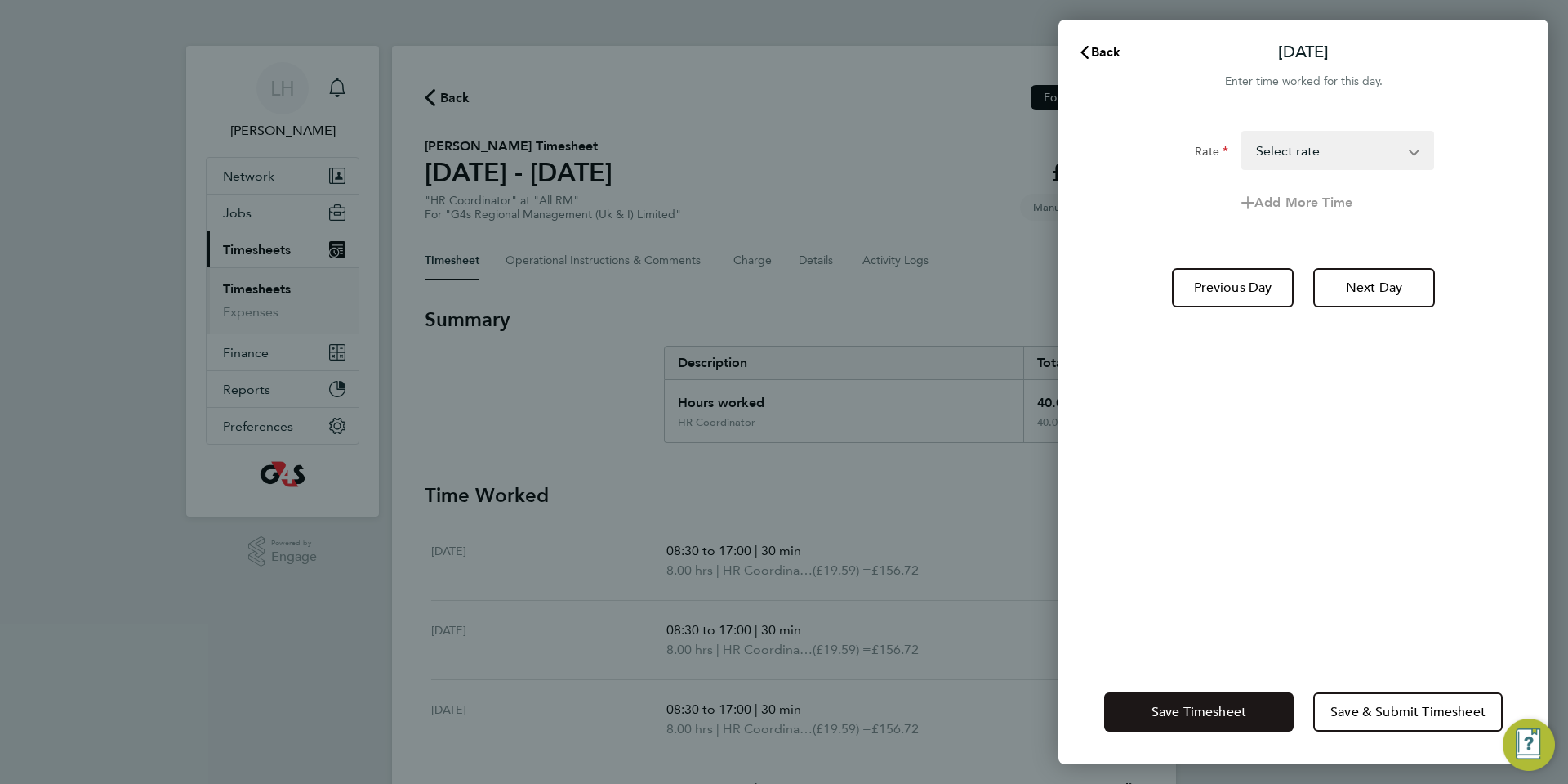
click at [1188, 722] on button "Save Timesheet" at bounding box center [1199, 712] width 190 height 39
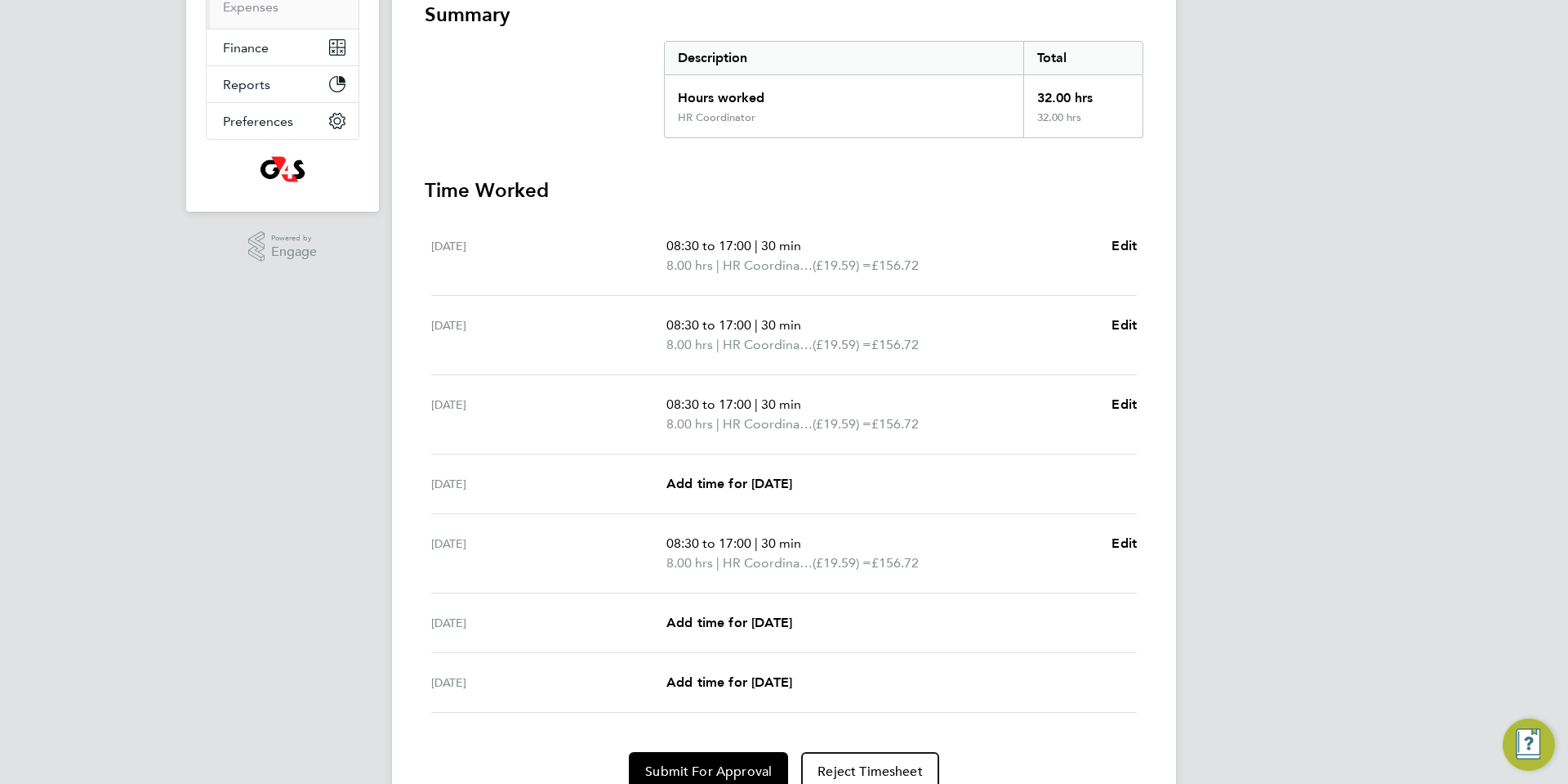
scroll to position [378, 0]
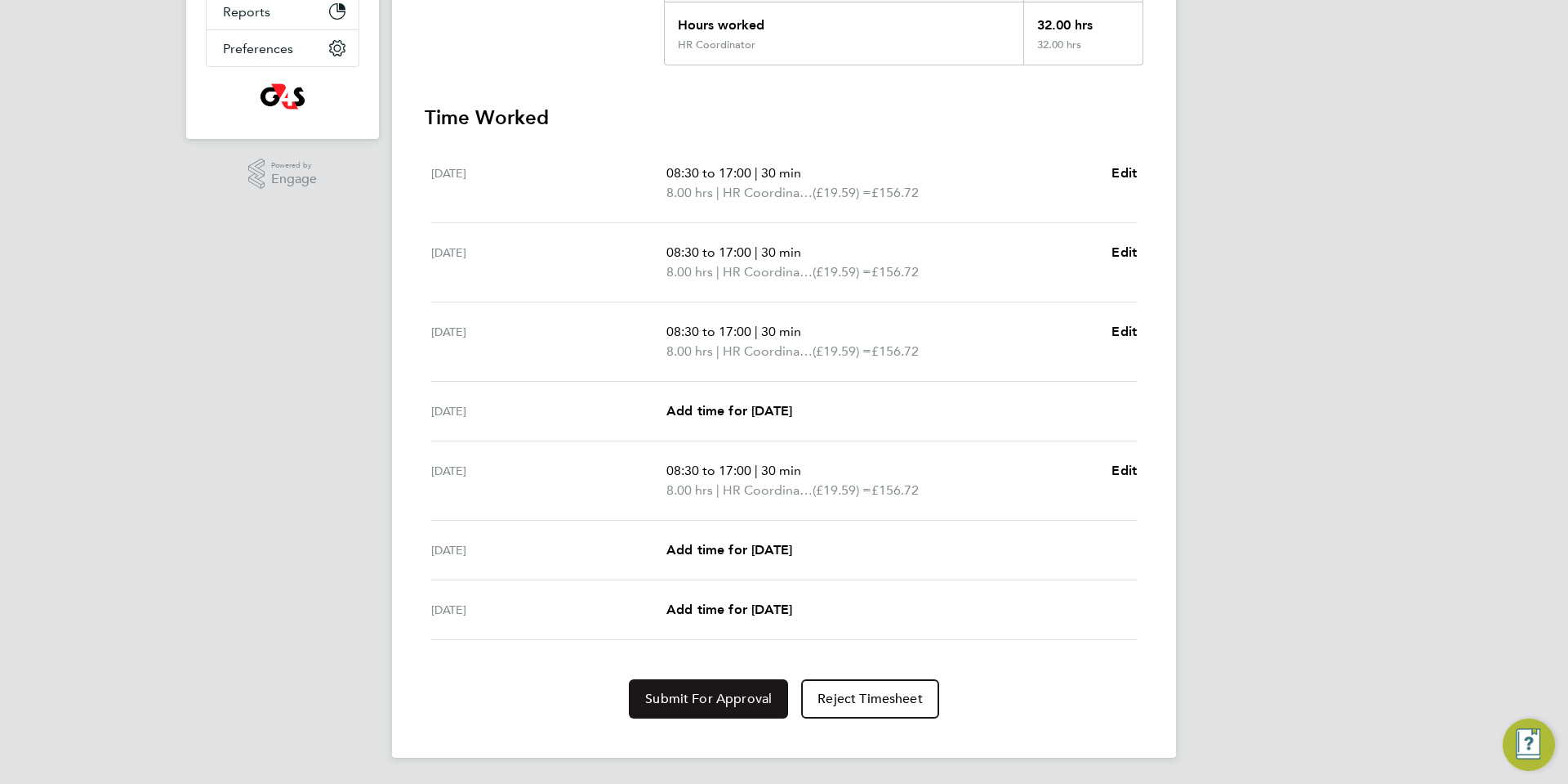
click at [711, 695] on span "Submit For Approval" at bounding box center [708, 699] width 126 height 16
click at [711, 697] on span "Approve Timesheet" at bounding box center [708, 699] width 120 height 16
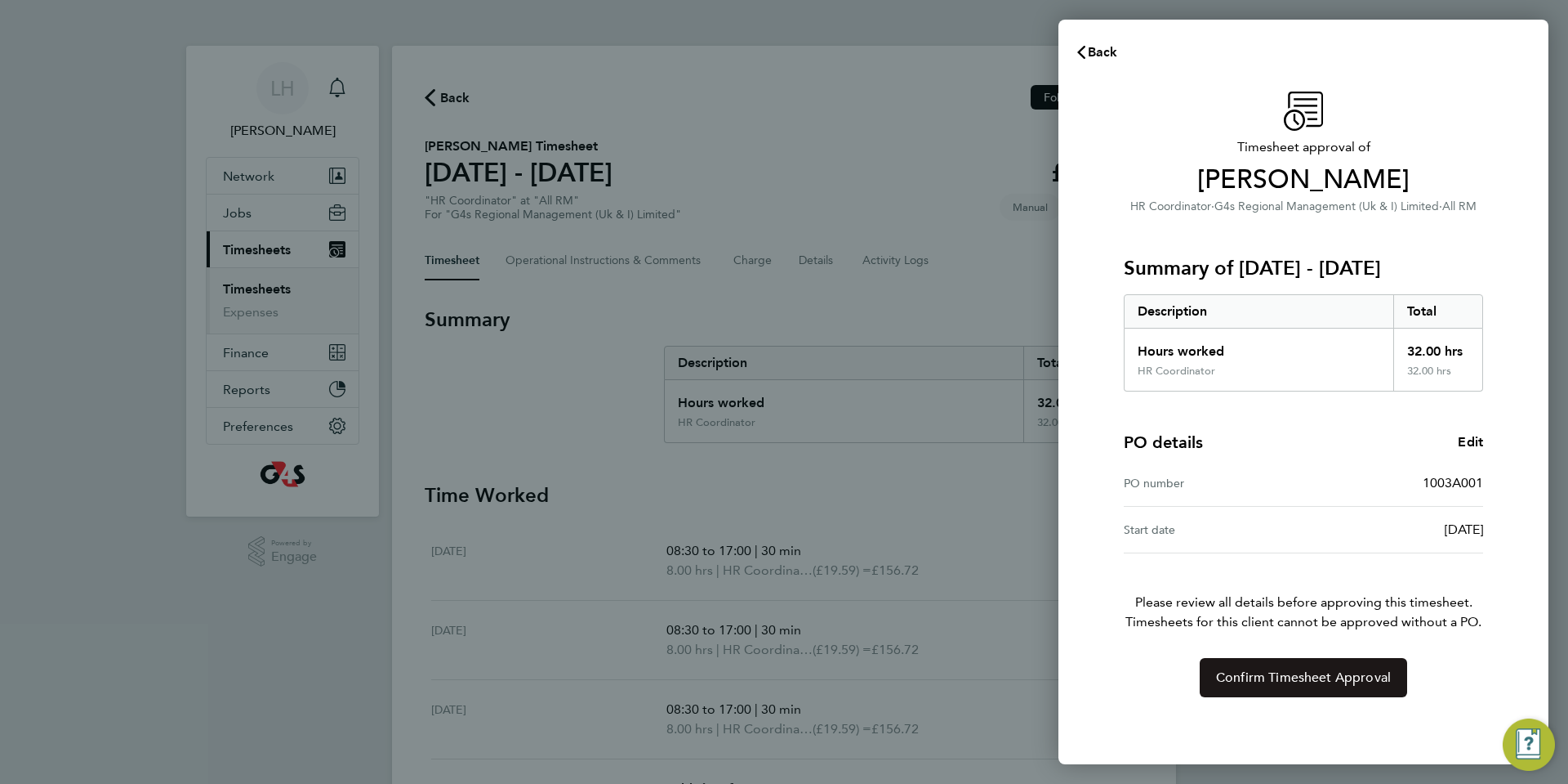
click at [1314, 674] on span "Confirm Timesheet Approval" at bounding box center [1303, 677] width 175 height 16
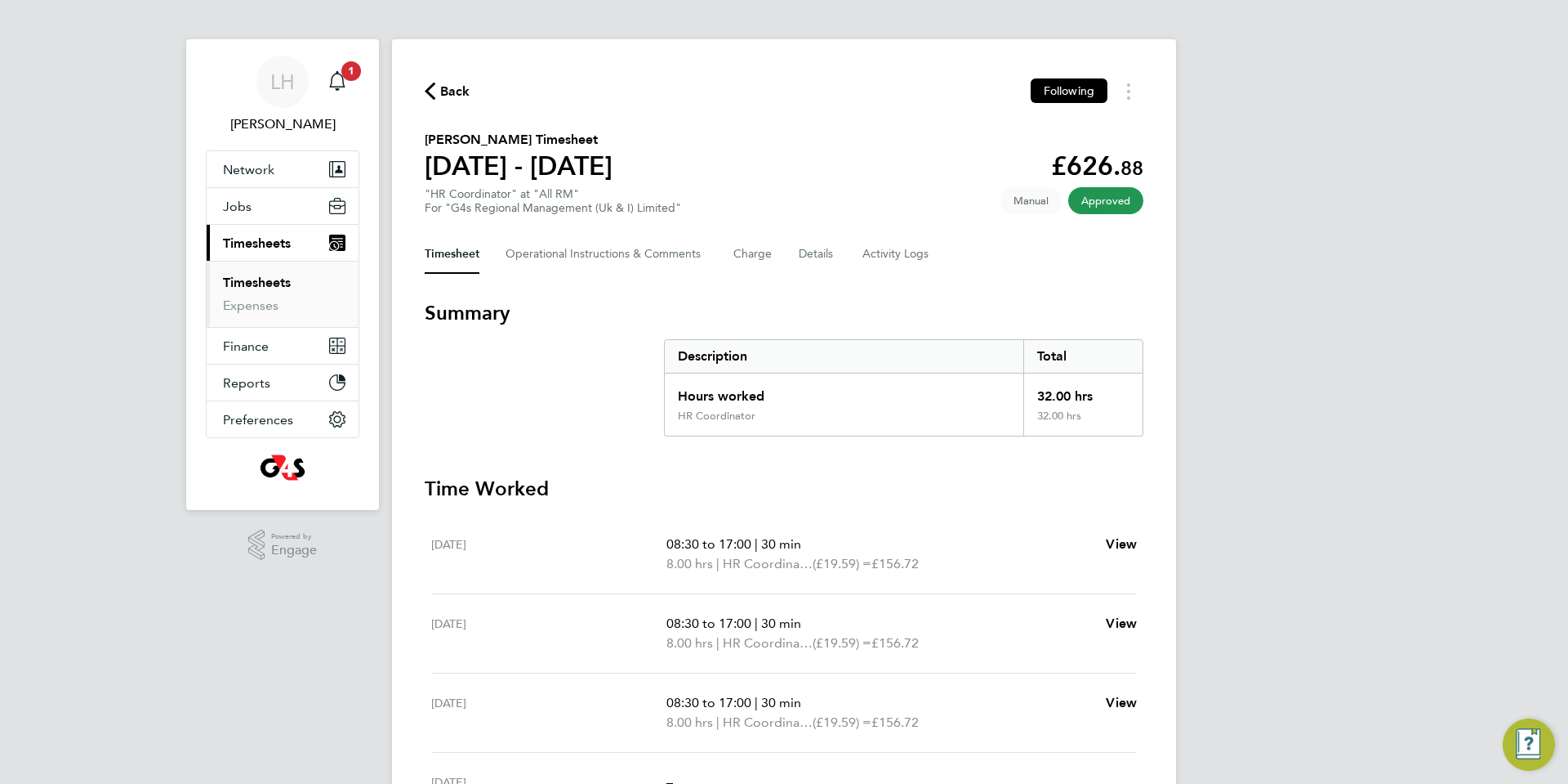
scroll to position [2, 0]
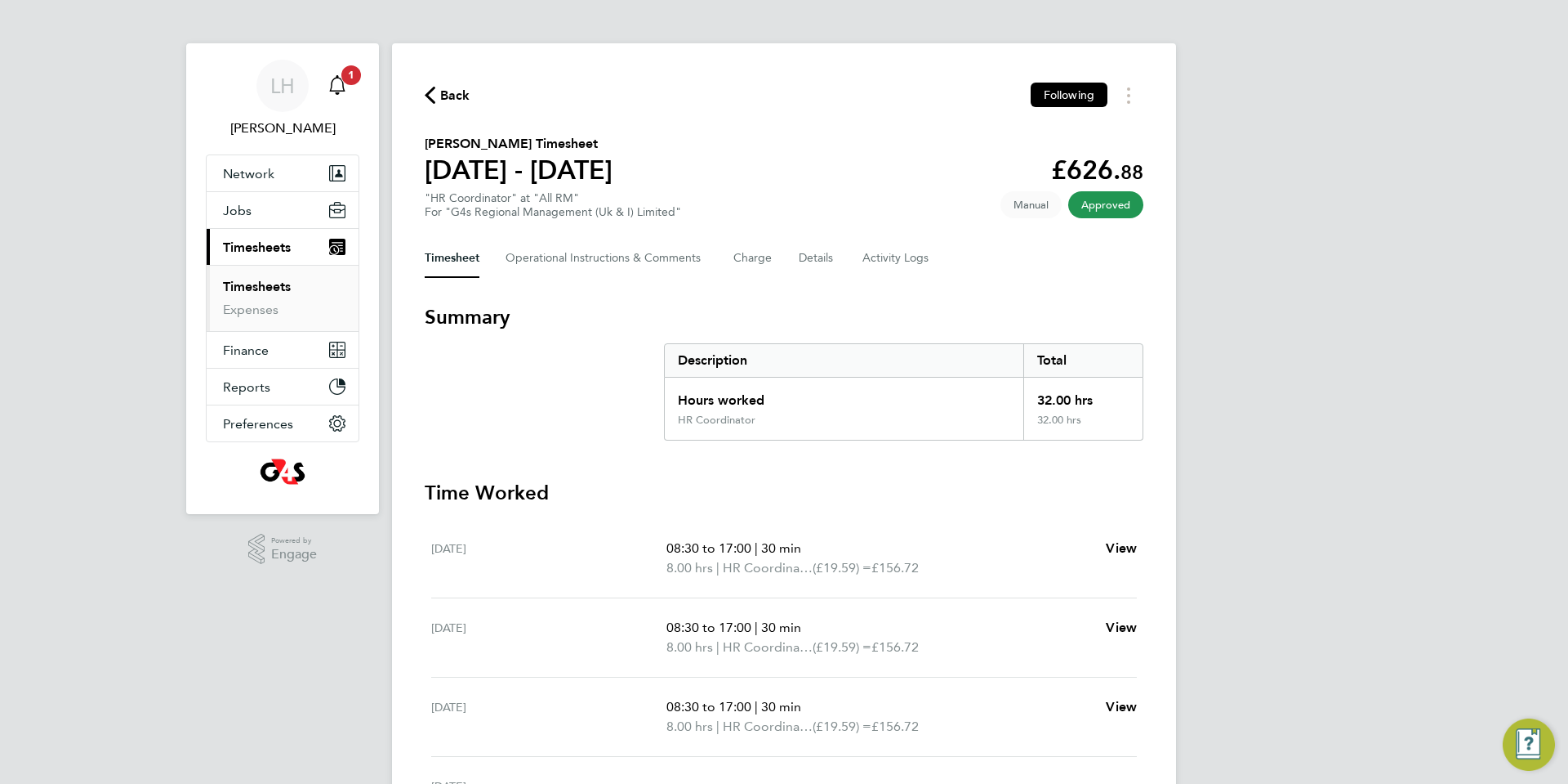
click at [336, 79] on icon "Main navigation" at bounding box center [337, 85] width 20 height 20
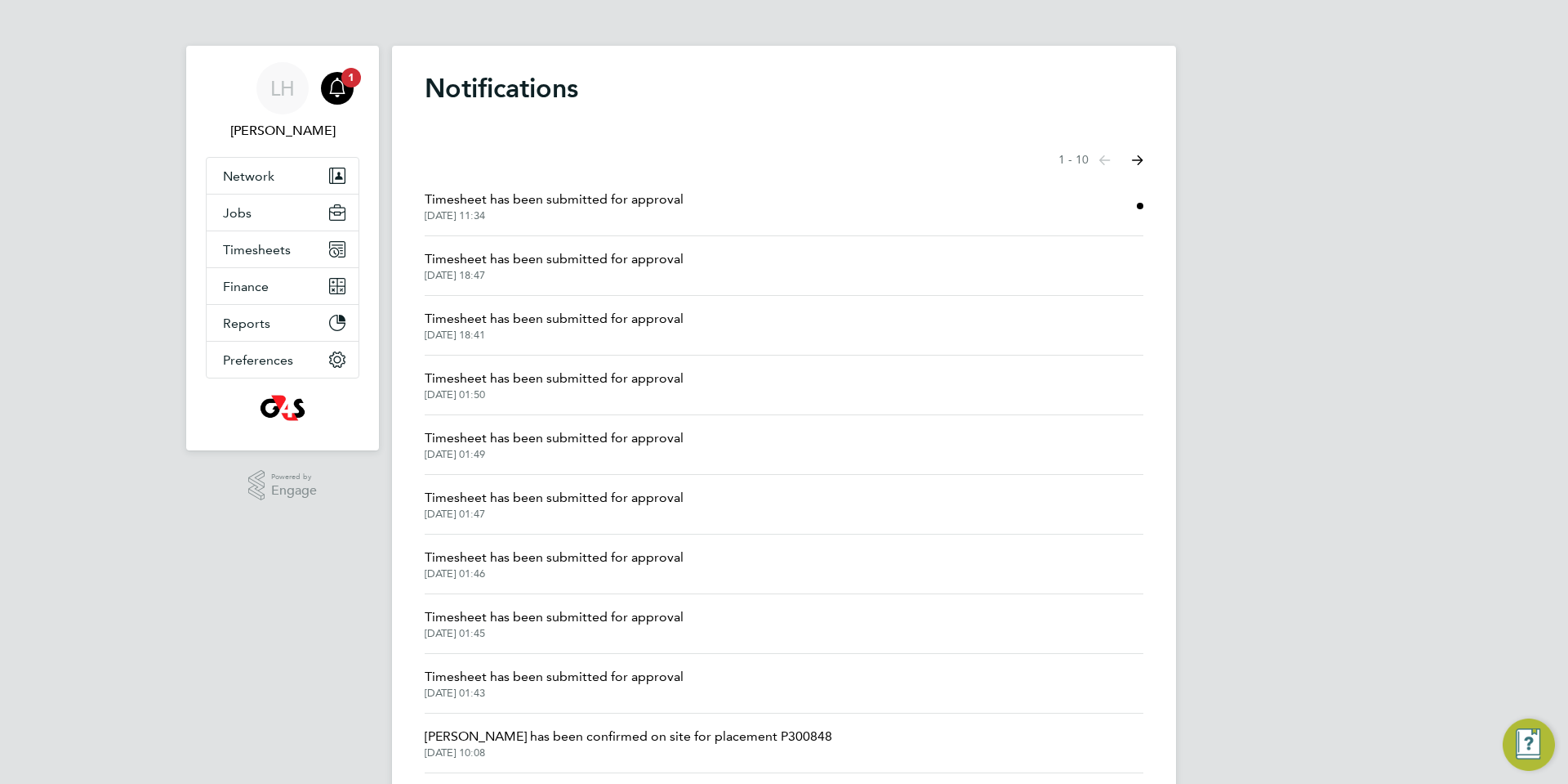
click at [1010, 205] on li "Timesheet has been submitted for approval [DATE] 11:34" at bounding box center [784, 206] width 719 height 60
click at [268, 248] on span "Timesheets" at bounding box center [257, 250] width 68 height 16
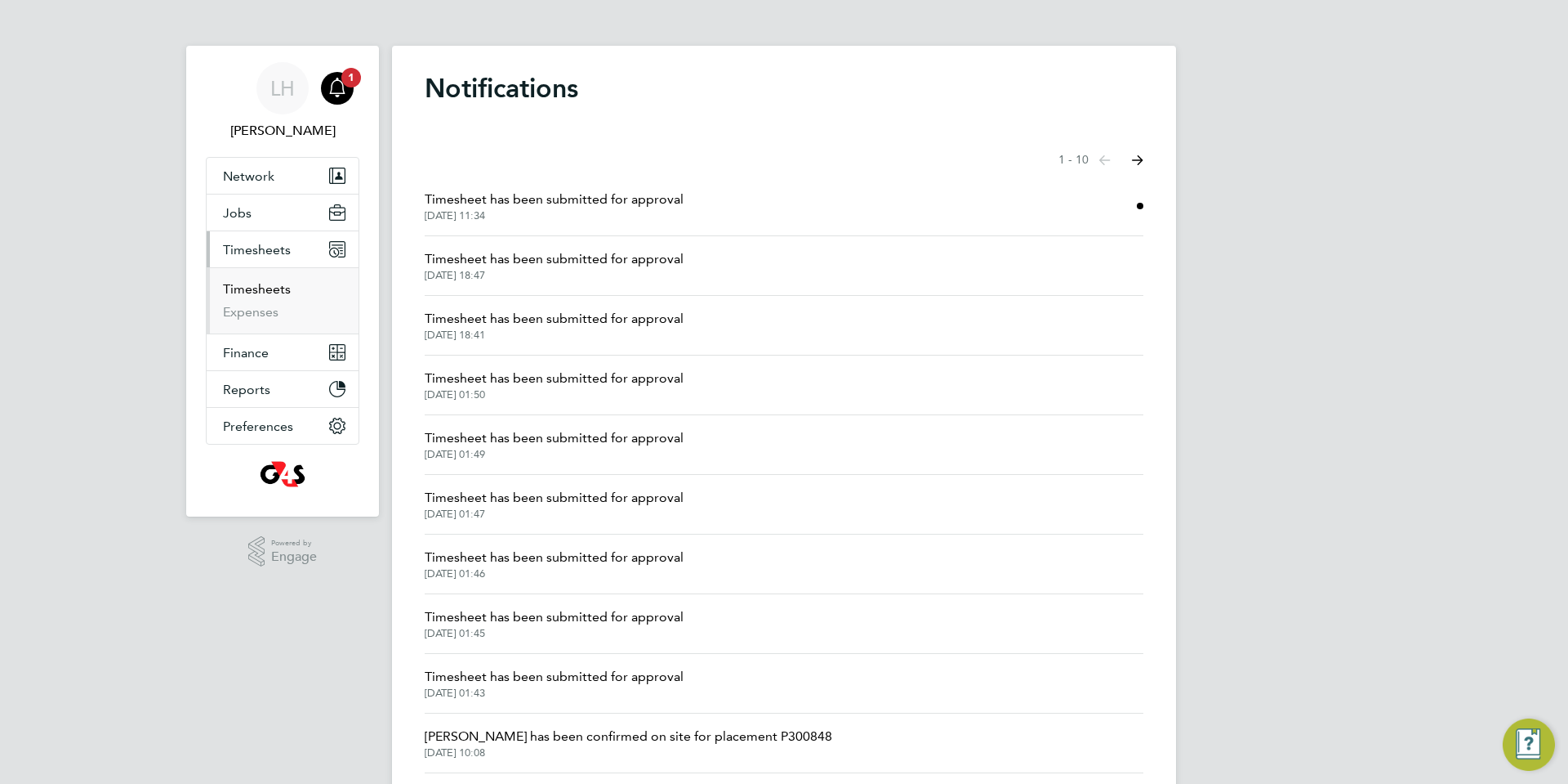
click at [263, 291] on link "Timesheets" at bounding box center [257, 288] width 68 height 16
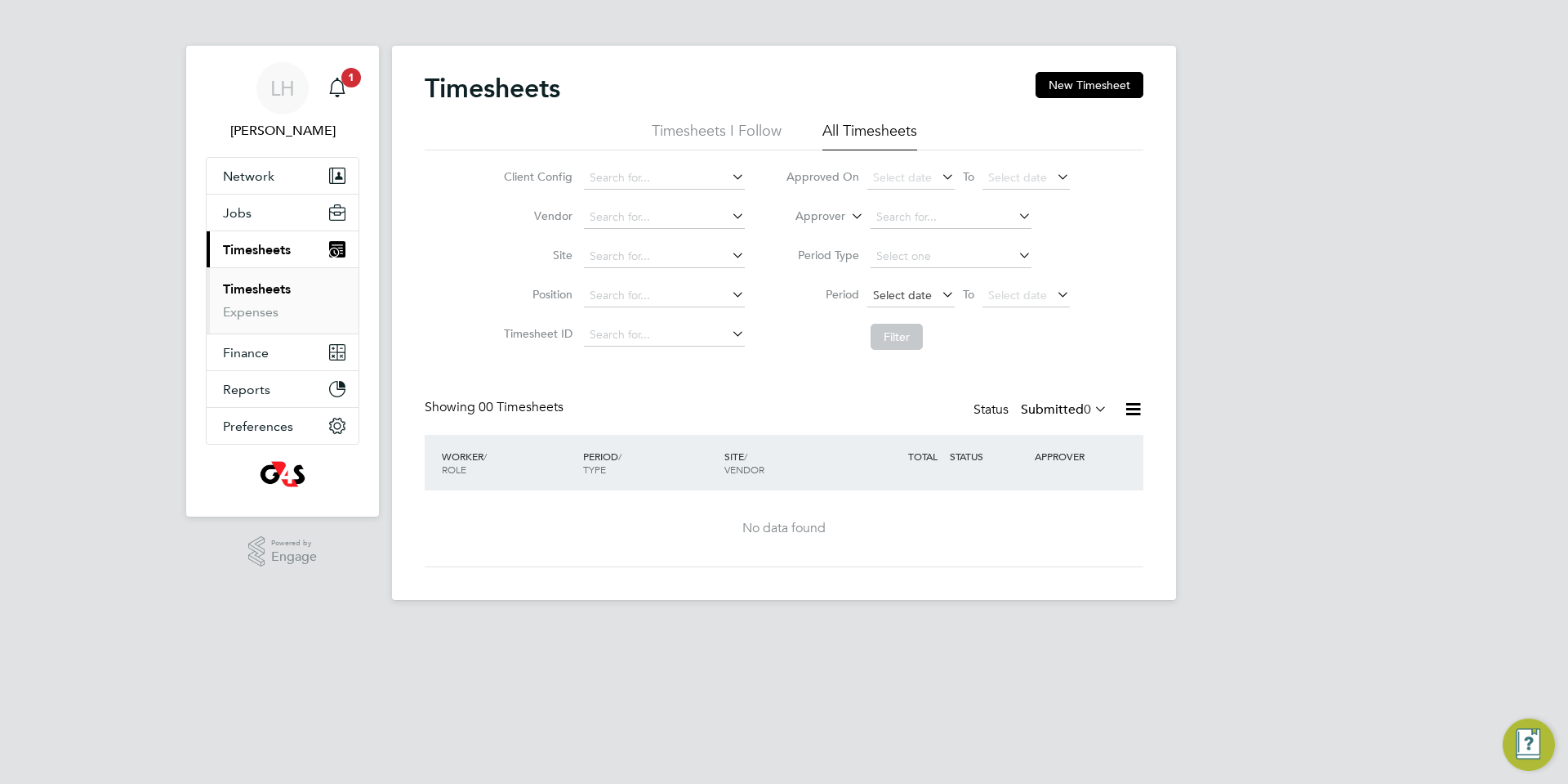
click at [916, 292] on span "Select date" at bounding box center [903, 295] width 59 height 15
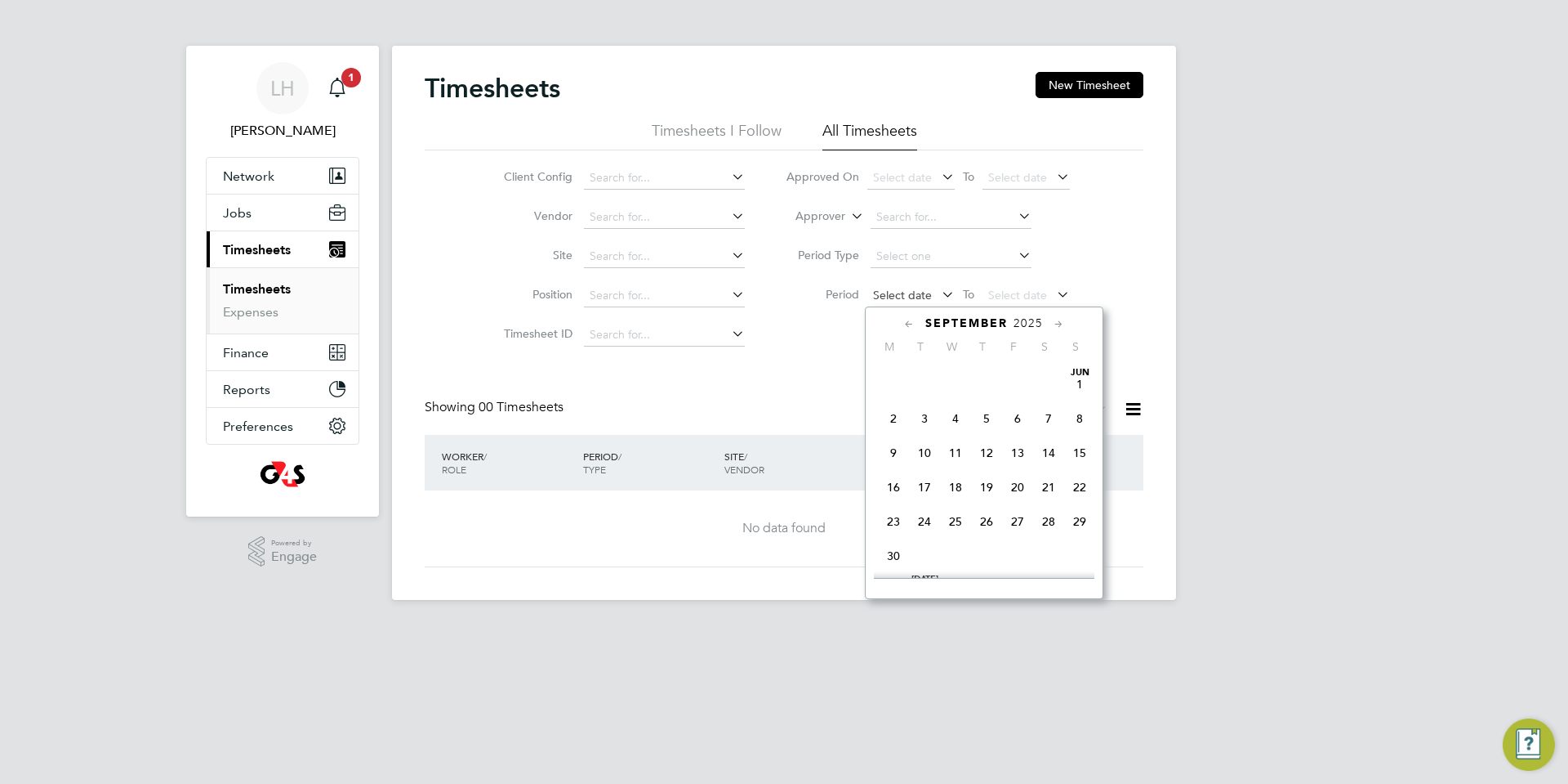
scroll to position [508, 0]
click at [893, 408] on span "25" at bounding box center [894, 392] width 31 height 31
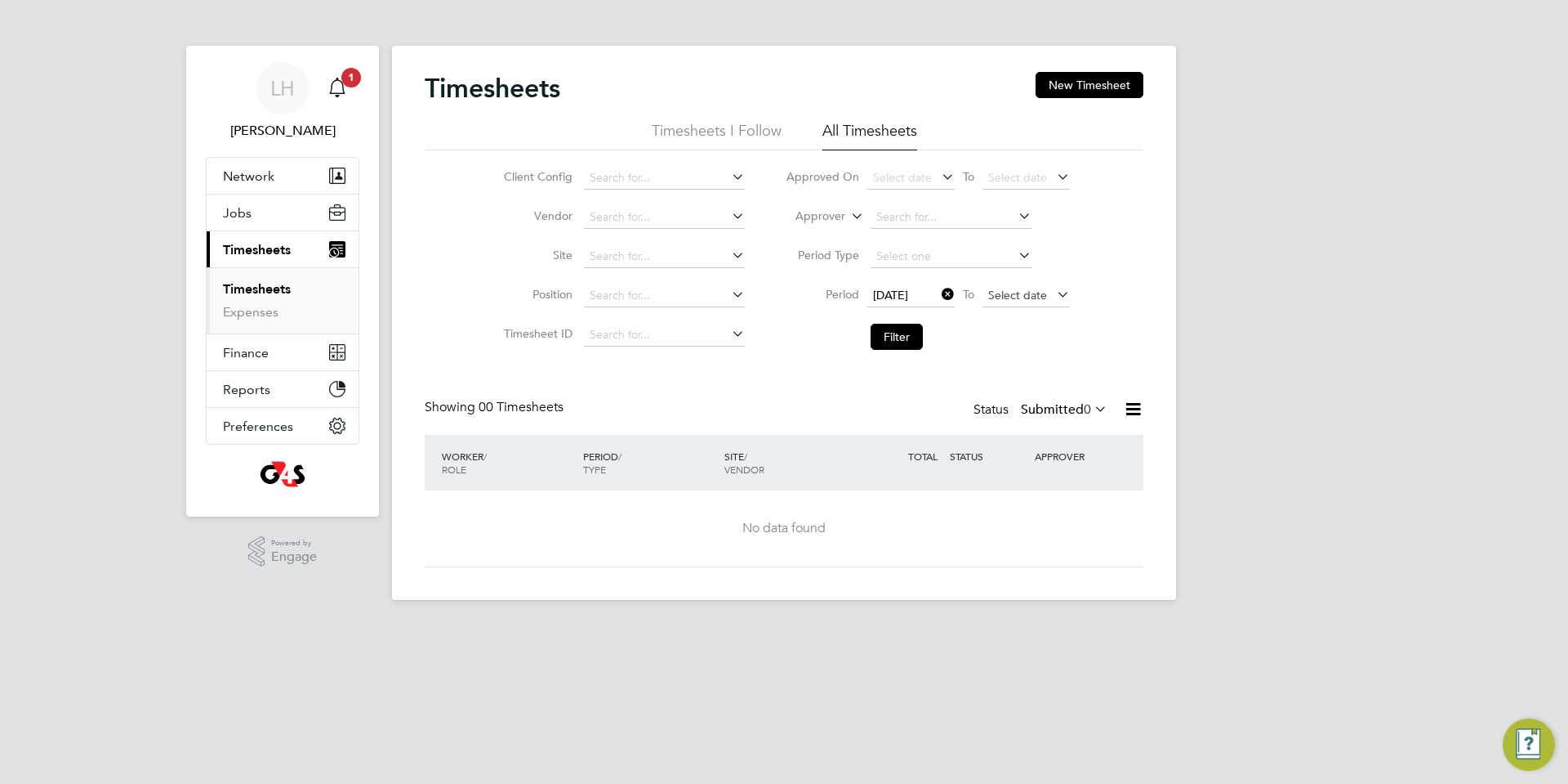
click at [1035, 294] on span "Select date" at bounding box center [1018, 295] width 59 height 15
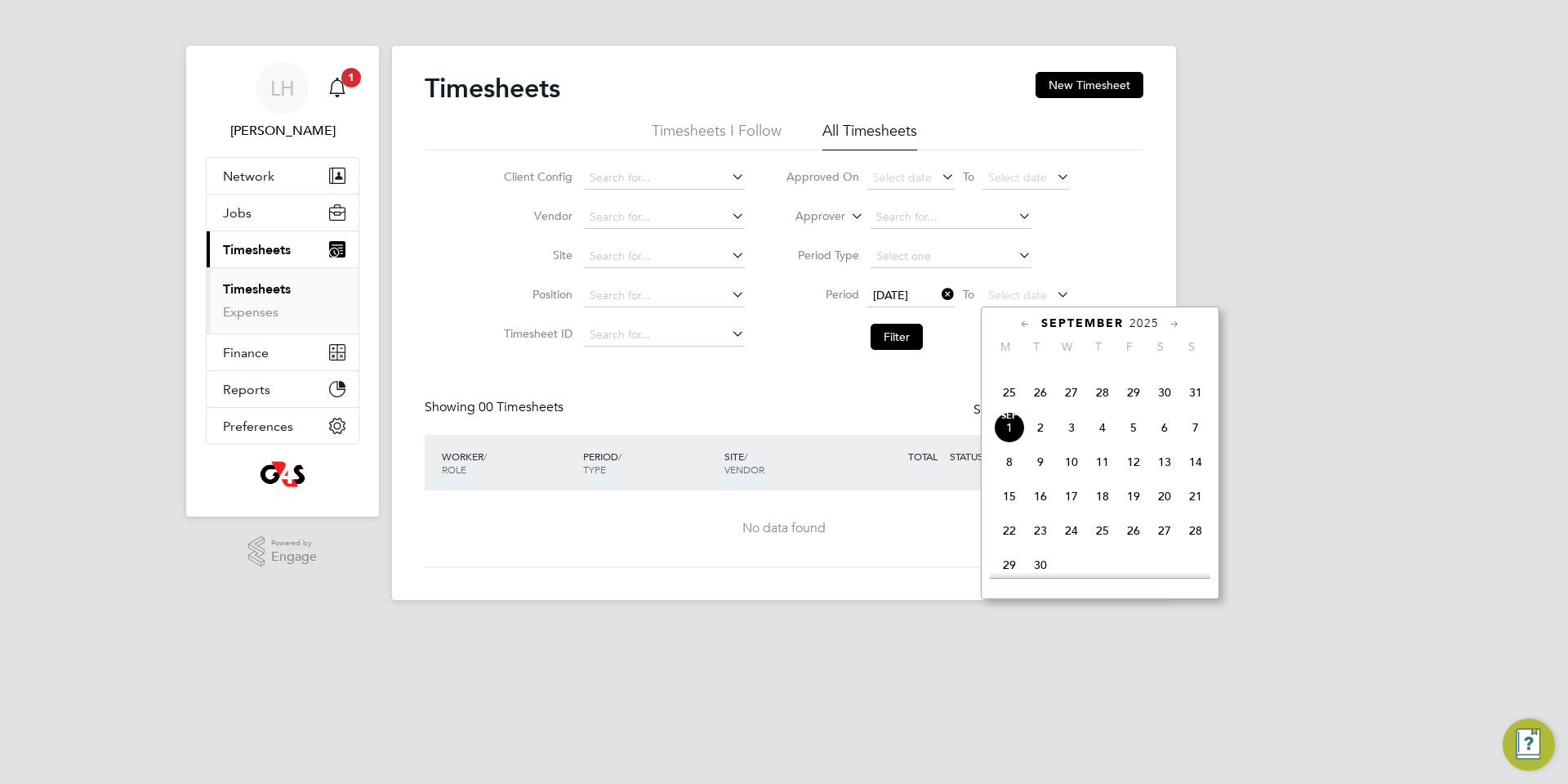
drag, startPoint x: 1195, startPoint y: 419, endPoint x: 1239, endPoint y: 397, distance: 49.2
click at [1195, 408] on span "31" at bounding box center [1195, 392] width 31 height 31
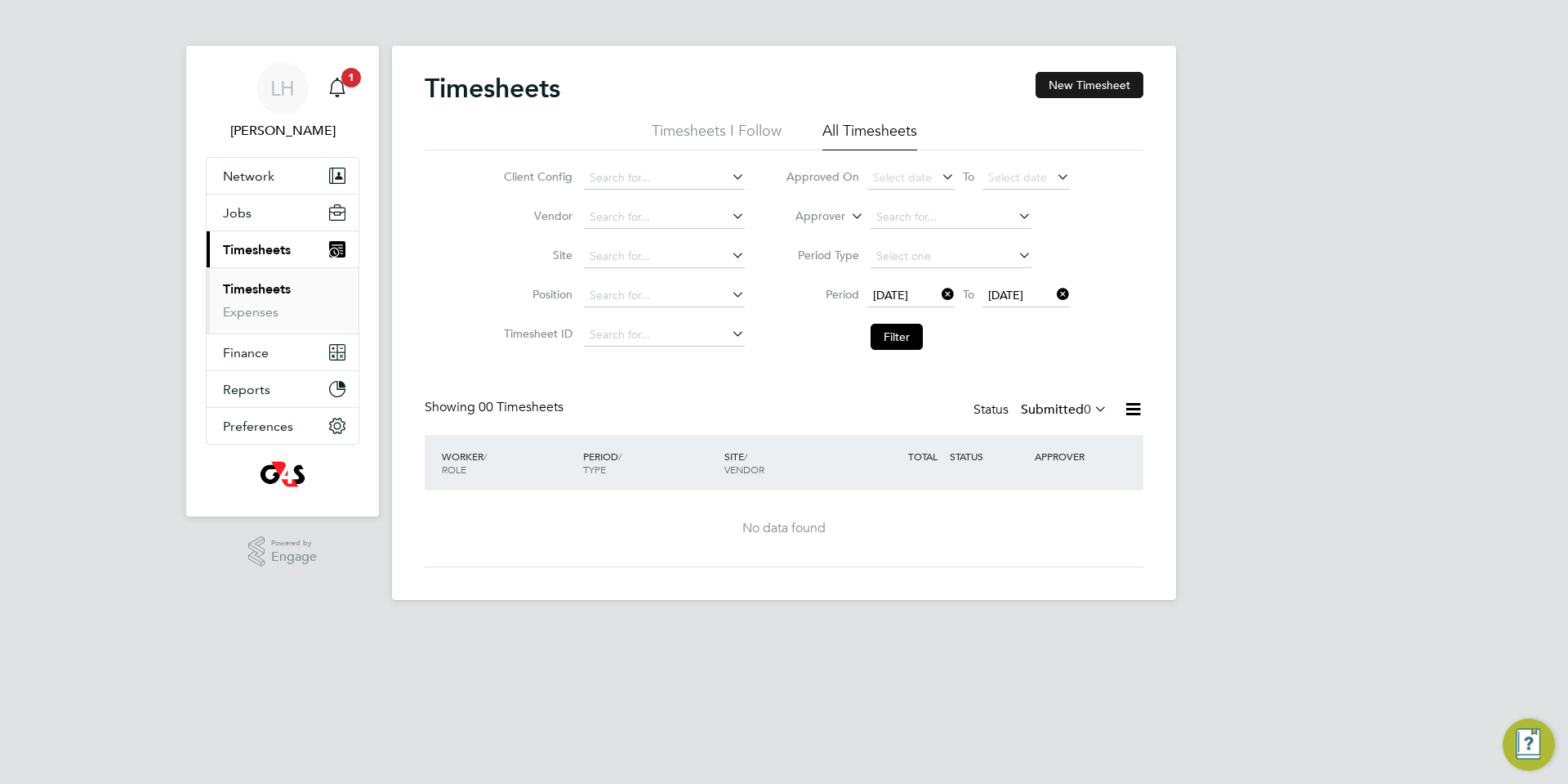
click at [1095, 81] on button "New Timesheet" at bounding box center [1089, 85] width 107 height 26
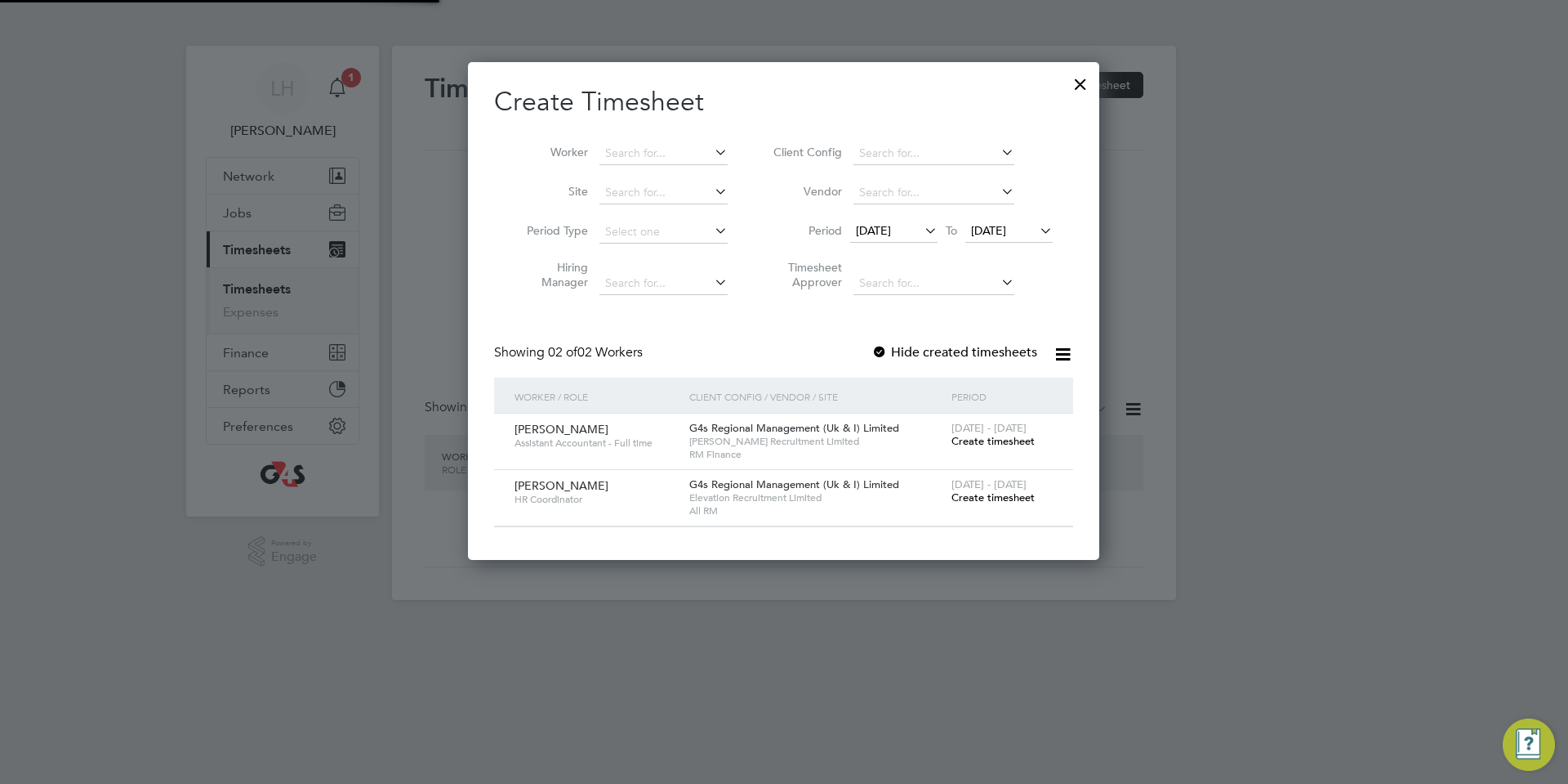
scroll to position [497, 632]
click at [1010, 494] on span "Create timesheet" at bounding box center [994, 497] width 84 height 14
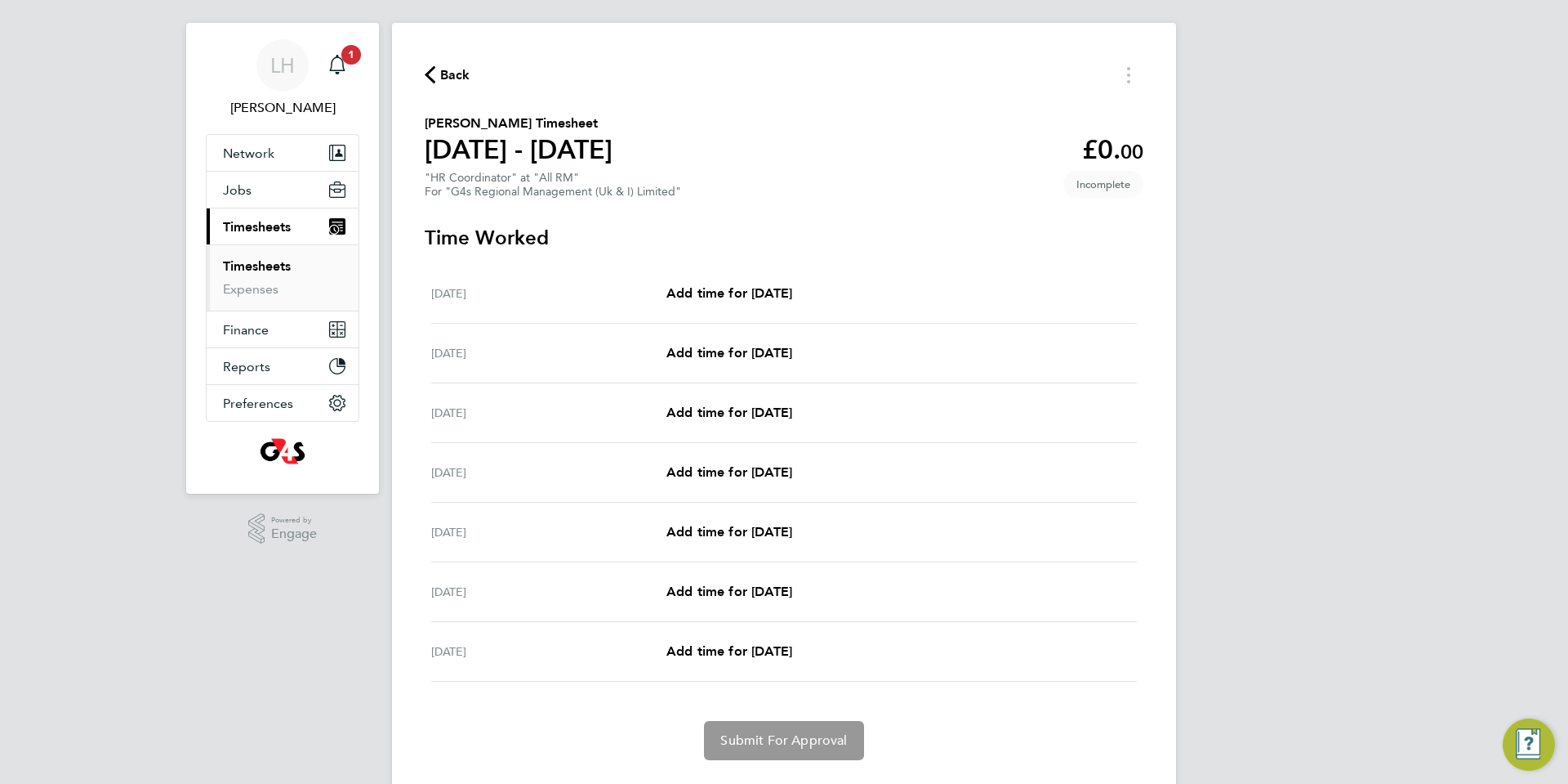
scroll to position [65, 0]
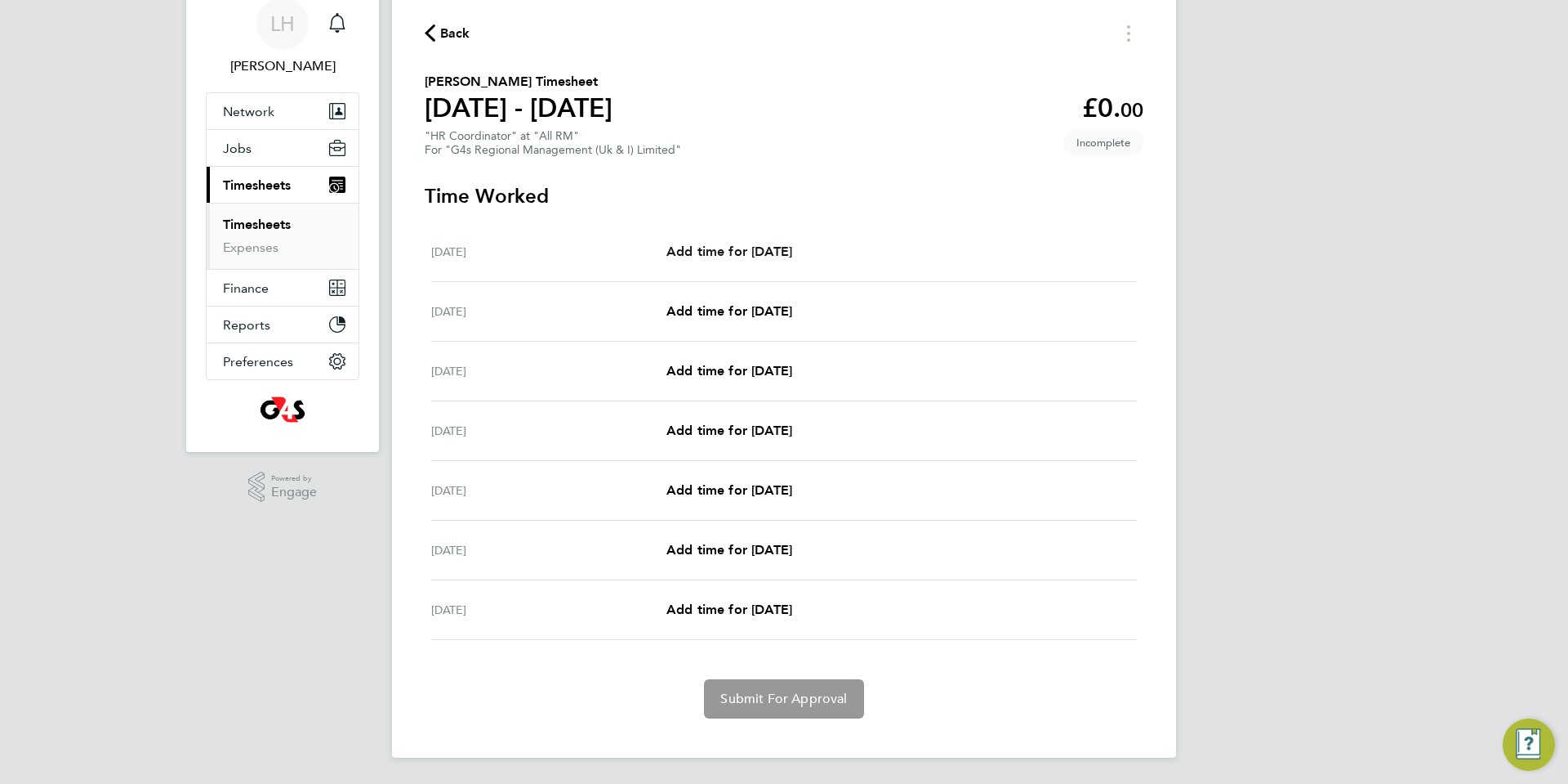
click at [754, 250] on span "Add time for [DATE]" at bounding box center [729, 251] width 126 height 16
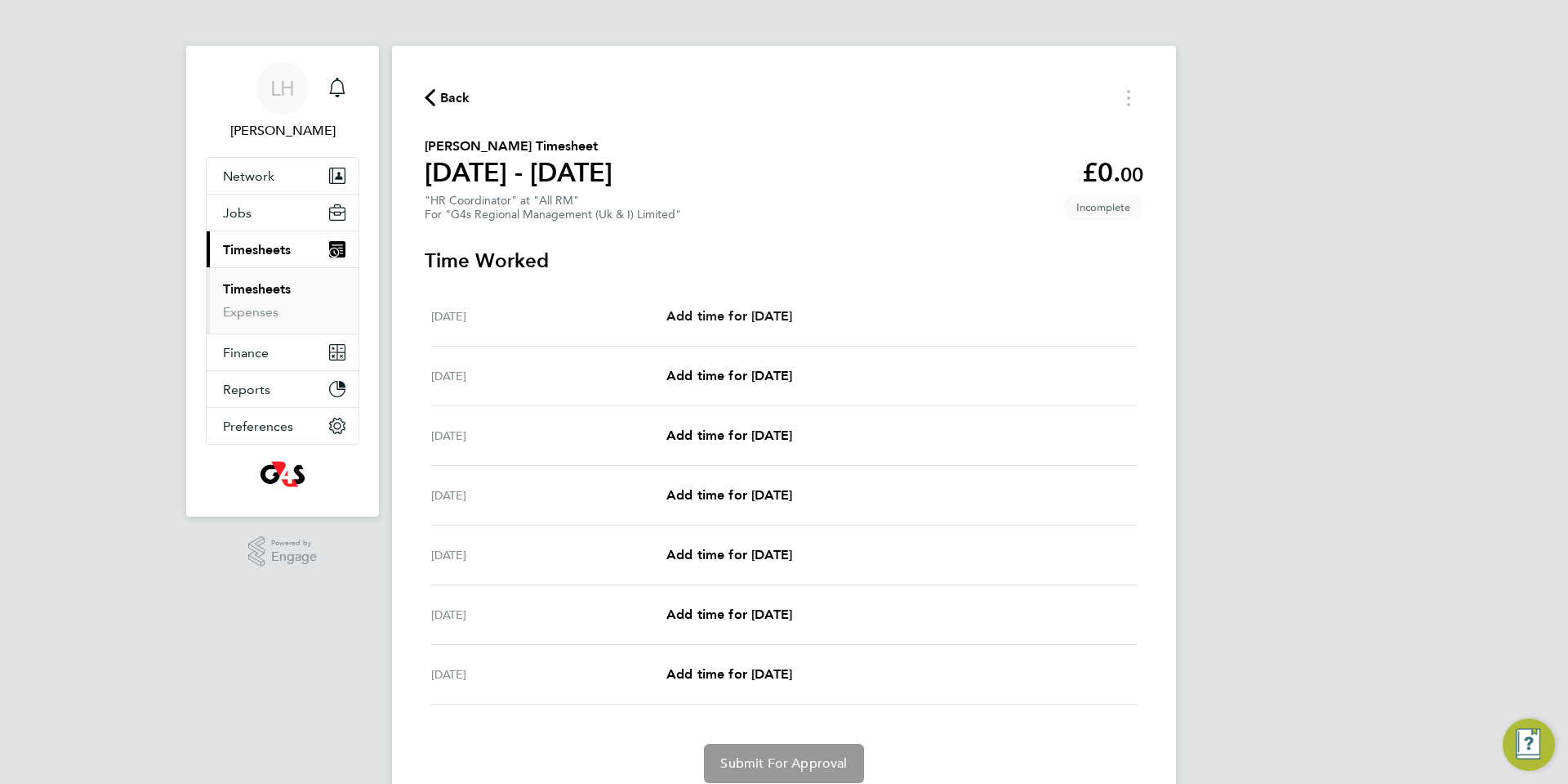
select select "30"
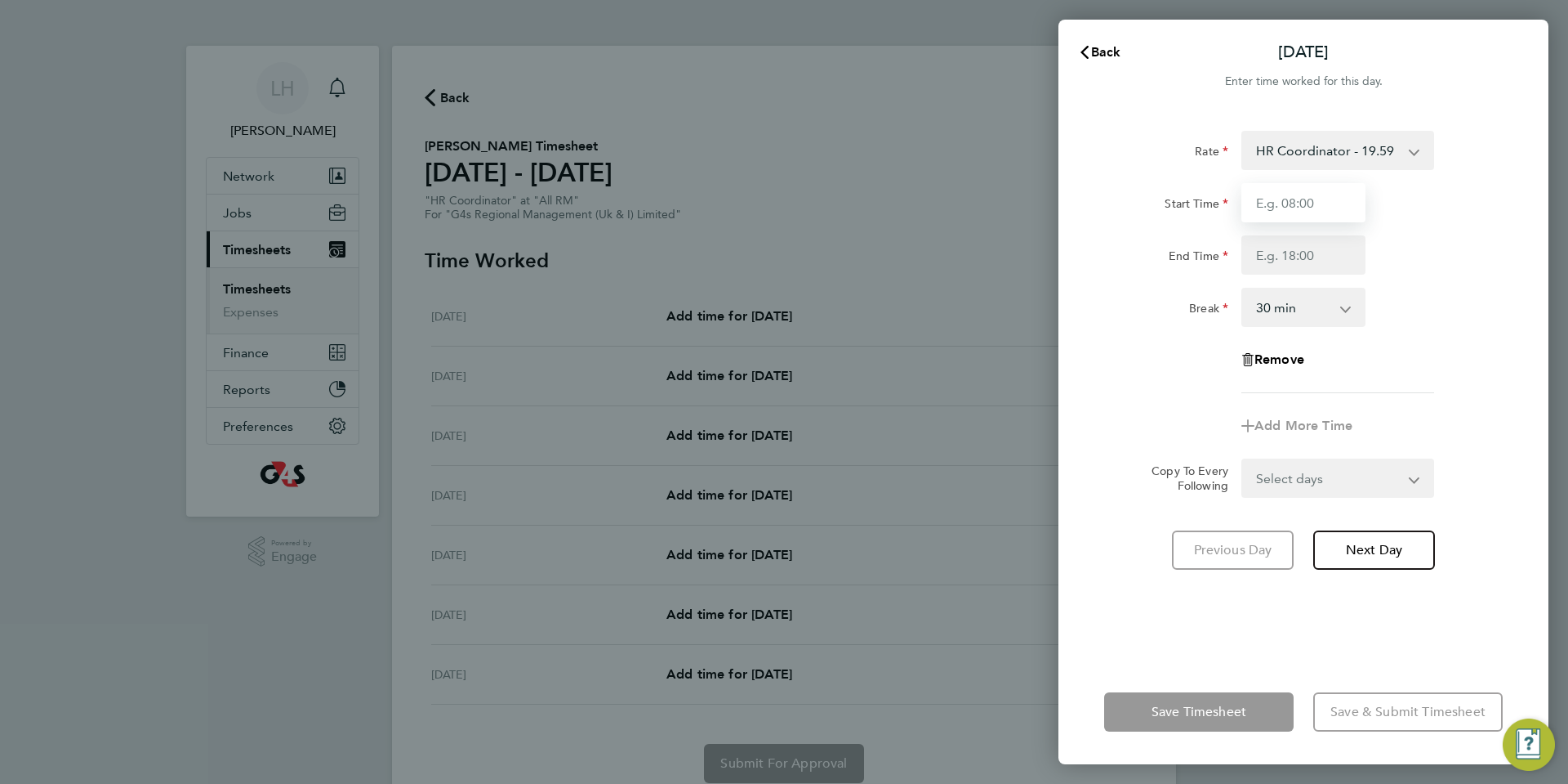
click at [1267, 190] on input "Start Time" at bounding box center [1303, 203] width 124 height 39
type input "08:00"
click at [1309, 257] on input "End Time" at bounding box center [1303, 255] width 124 height 39
type input "16:30"
click at [1452, 264] on div "End Time 16:30" at bounding box center [1304, 255] width 412 height 39
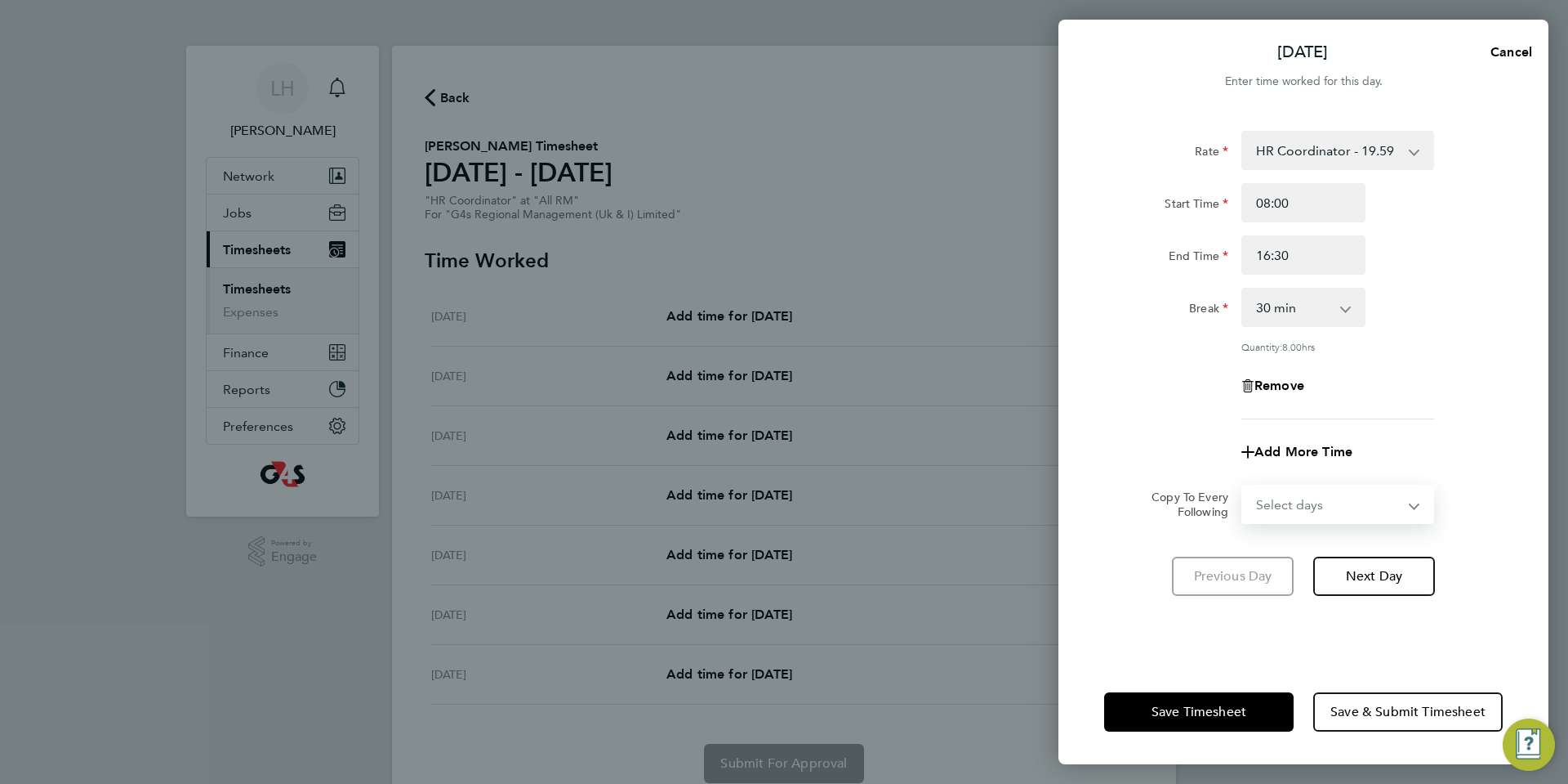
click at [1407, 501] on select "Select days Day Weekday (Mon-Fri) Weekend (Sat-Sun) [DATE] [DATE] [DATE] [DATE]…" at bounding box center [1328, 504] width 171 height 36
select select "WEEKDAY"
click at [1243, 486] on select "Select days Day Weekday (Mon-Fri) Weekend (Sat-Sun) [DATE] [DATE] [DATE] [DATE]…" at bounding box center [1328, 504] width 171 height 36
select select "[DATE]"
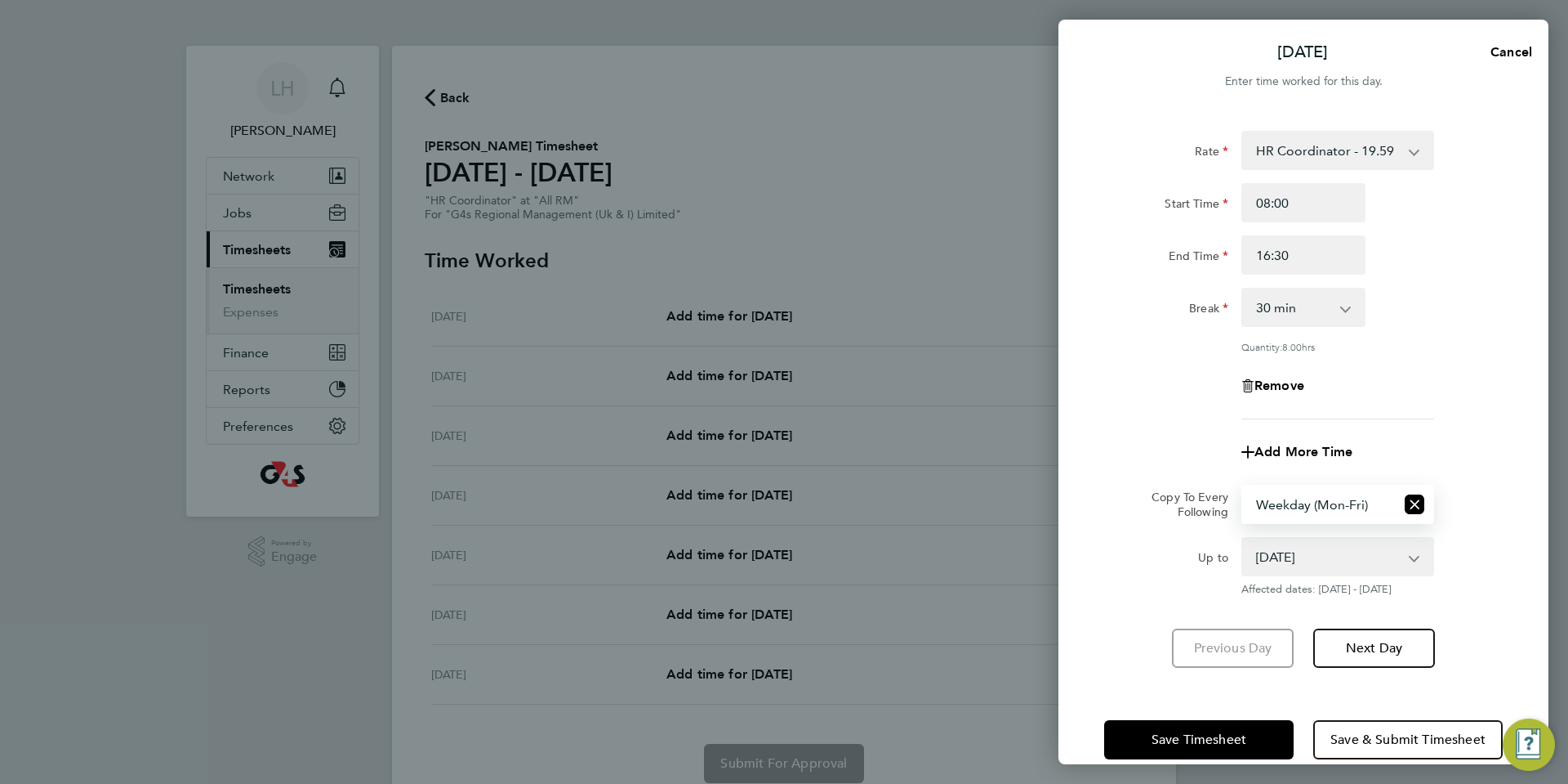
click at [1483, 363] on div "Rate HR Coordinator - 19.59 Start Time 08:00 End Time 16:30 Break 0 min 15 min …" at bounding box center [1304, 274] width 399 height 288
click at [1218, 731] on span "Save Timesheet" at bounding box center [1199, 740] width 94 height 16
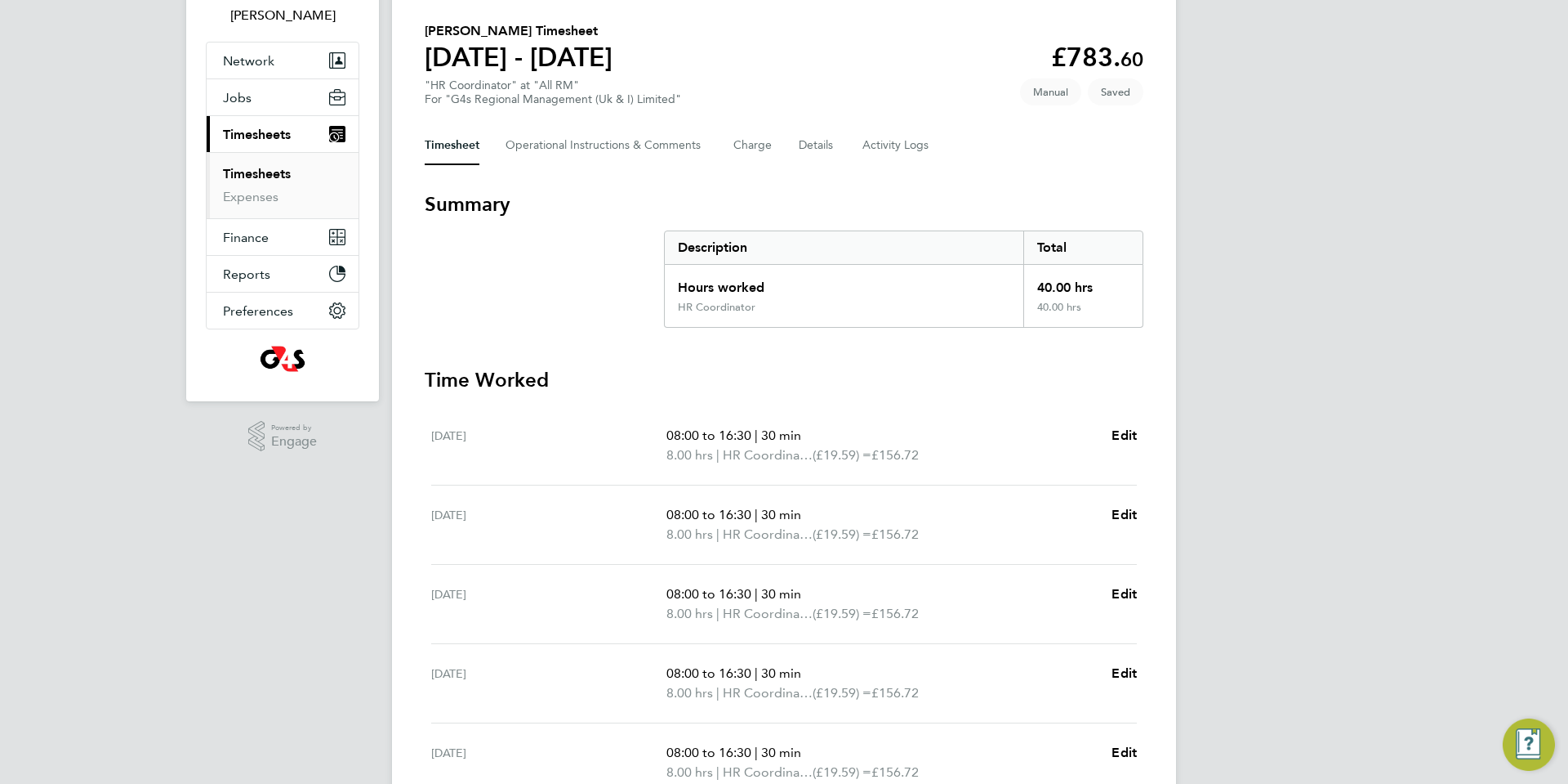
scroll to position [397, 0]
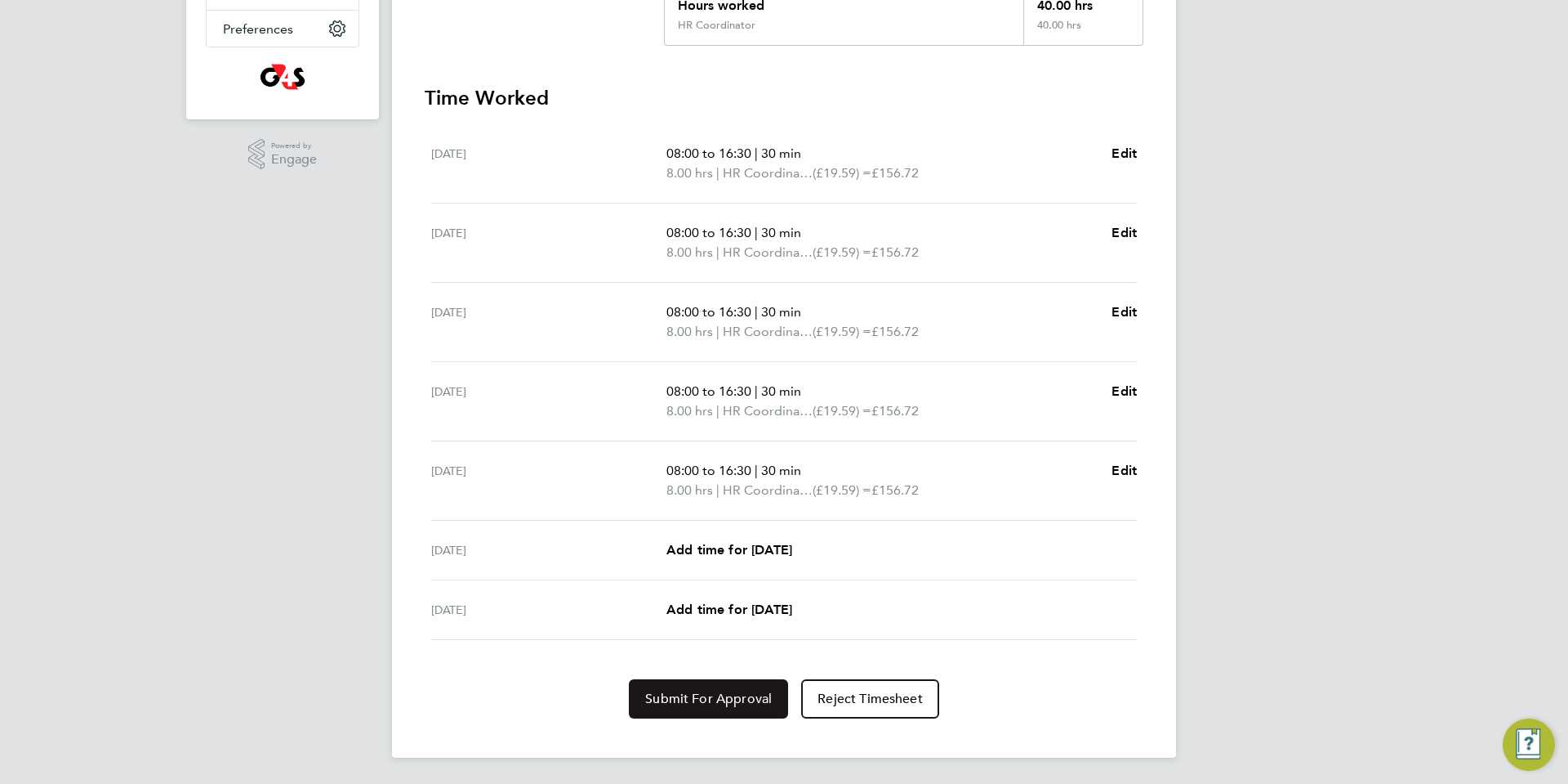
drag, startPoint x: 697, startPoint y: 701, endPoint x: 775, endPoint y: 699, distance: 78.0
click at [697, 701] on span "Submit For Approval" at bounding box center [708, 699] width 126 height 16
click at [719, 698] on span "Approve Timesheet" at bounding box center [708, 699] width 120 height 16
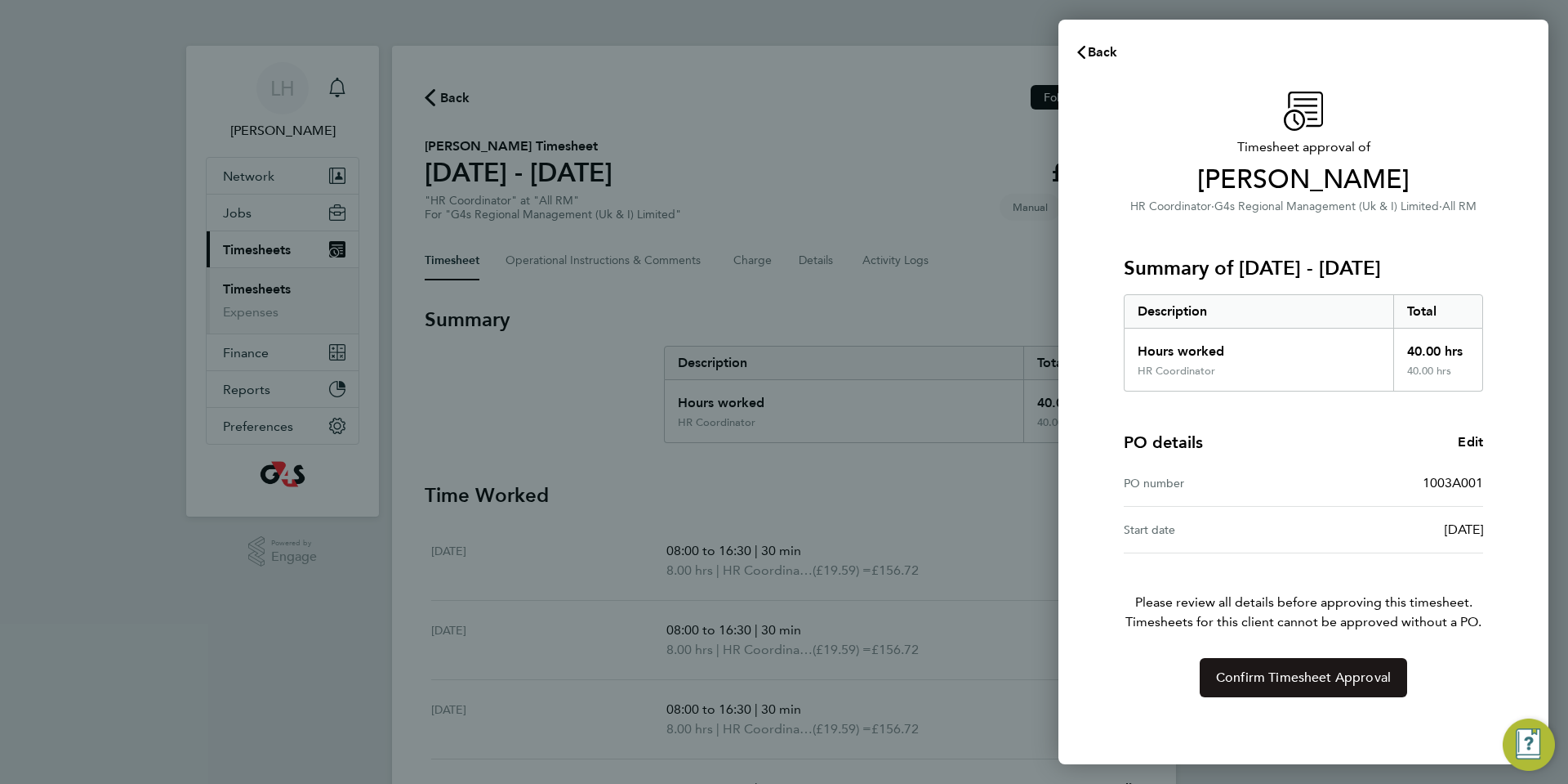
drag, startPoint x: 1301, startPoint y: 673, endPoint x: 1429, endPoint y: 676, distance: 128.0
click at [1302, 673] on span "Confirm Timesheet Approval" at bounding box center [1303, 677] width 175 height 16
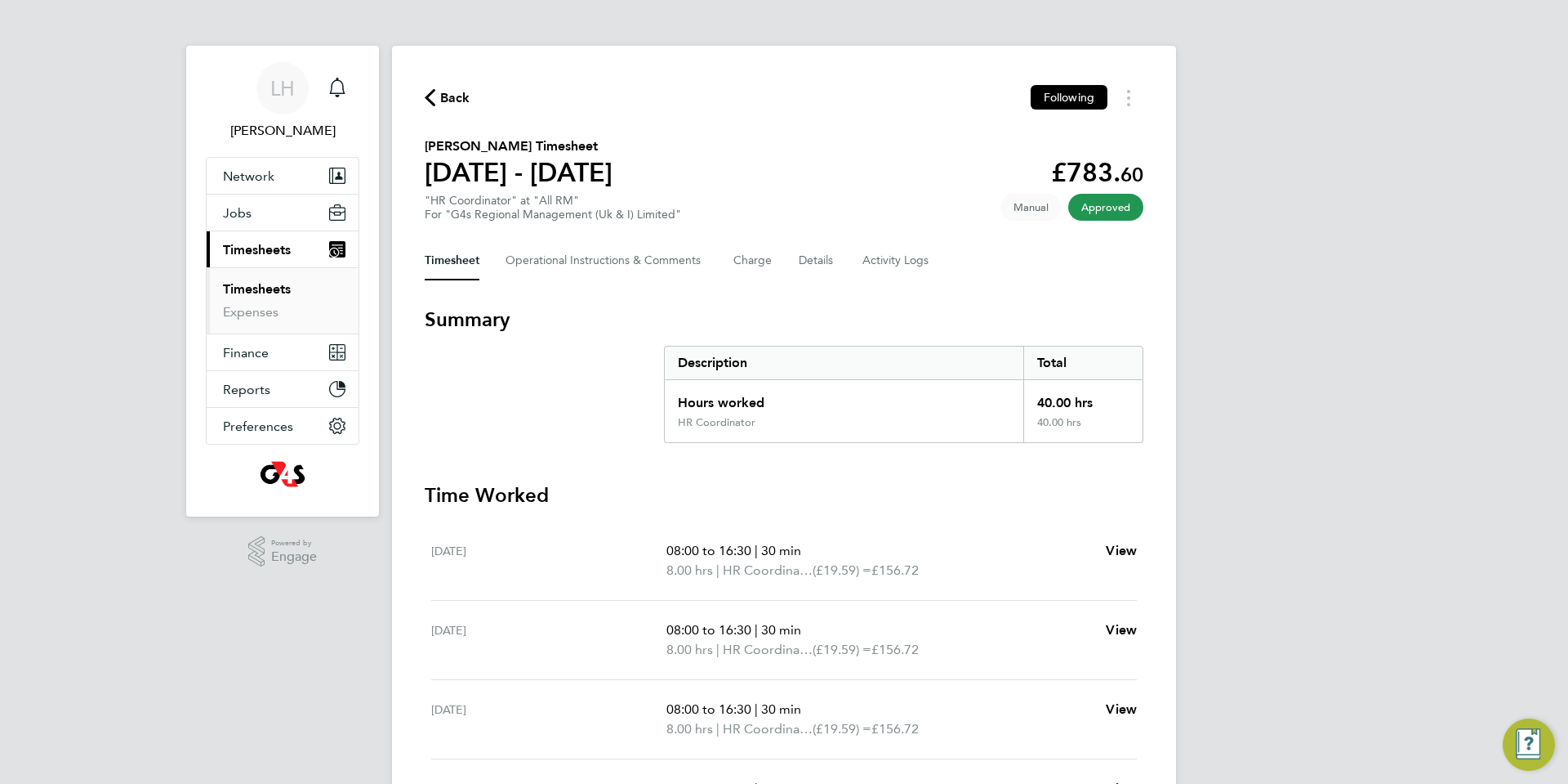
drag, startPoint x: 68, startPoint y: 131, endPoint x: 104, endPoint y: 116, distance: 39.0
click at [66, 133] on div "LH [PERSON_NAME] Notifications Applications: Network Sites Workers Jobs Positio…" at bounding box center [784, 551] width 1568 height 1103
click at [1336, 147] on div "LH [PERSON_NAME] Notifications Applications: Network Sites Workers Jobs Positio…" at bounding box center [784, 551] width 1568 height 1103
drag, startPoint x: 1438, startPoint y: 245, endPoint x: 1484, endPoint y: 62, distance: 188.7
click at [1438, 241] on div "LH [PERSON_NAME] Notifications 1 Applications: Network Sites Workers Jobs Posit…" at bounding box center [784, 551] width 1568 height 1103
